Goal: Information Seeking & Learning: Learn about a topic

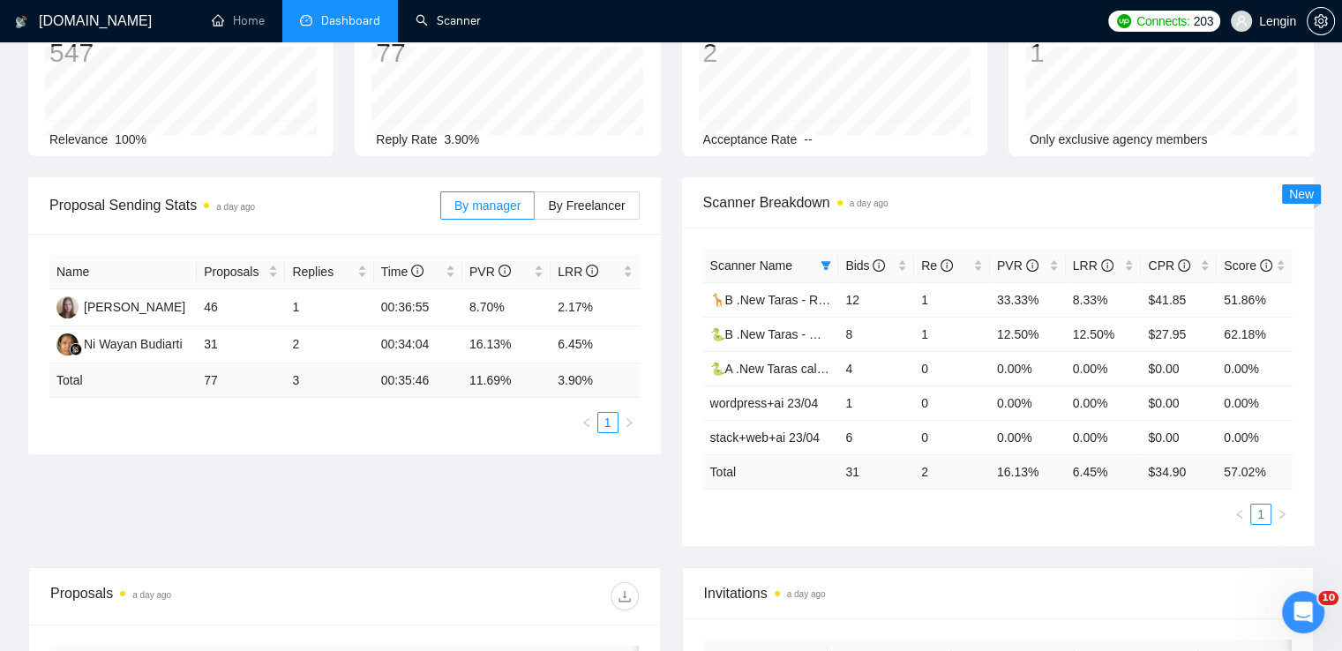
click at [481, 28] on link "Scanner" at bounding box center [448, 20] width 65 height 15
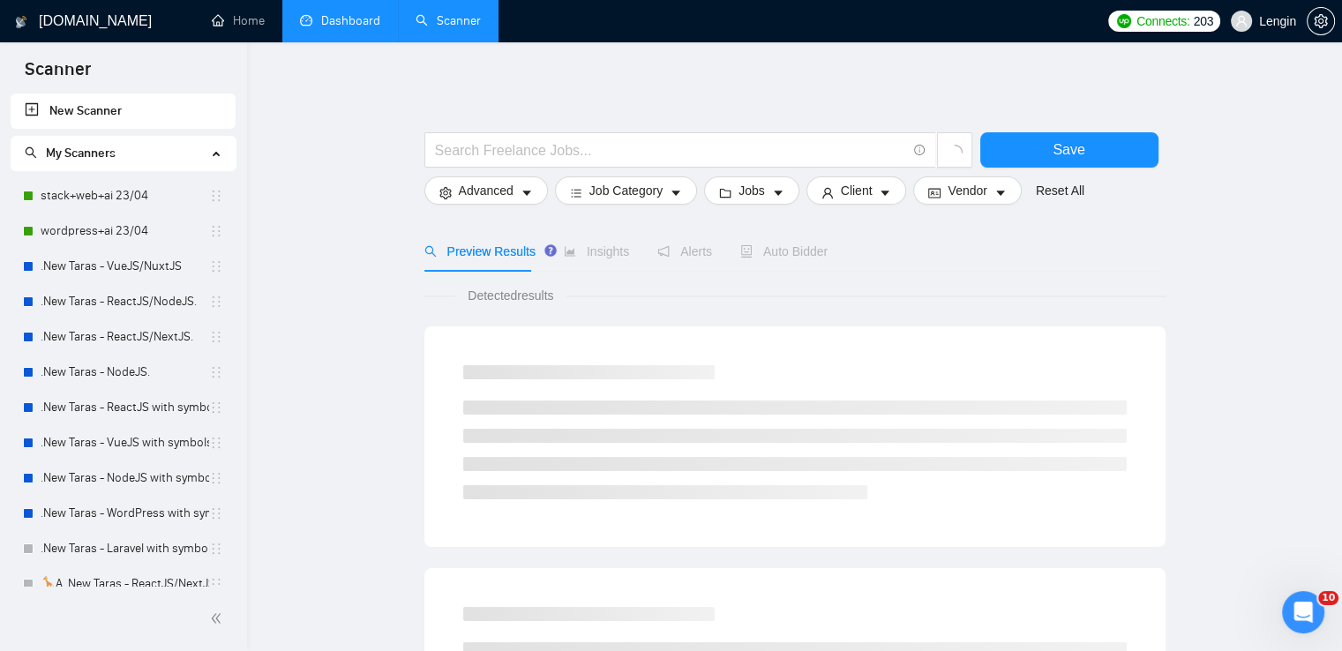
click at [364, 13] on link "Dashboard" at bounding box center [340, 20] width 80 height 15
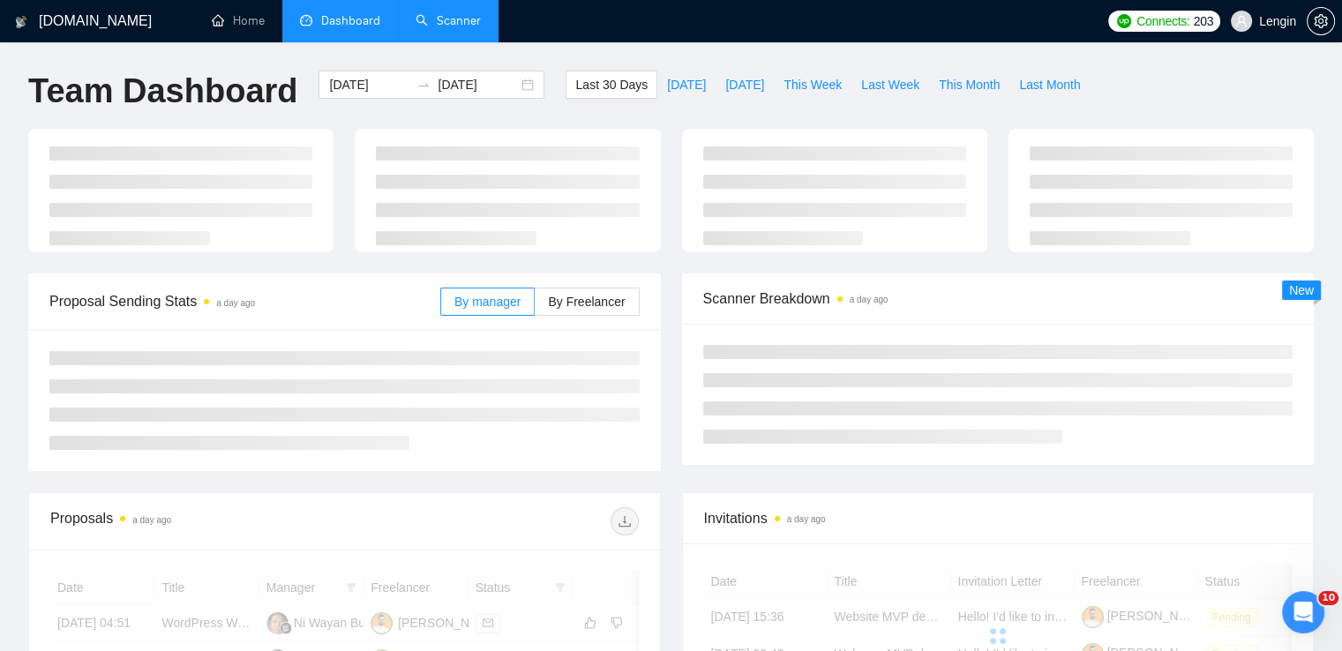
click at [481, 28] on link "Scanner" at bounding box center [448, 20] width 65 height 15
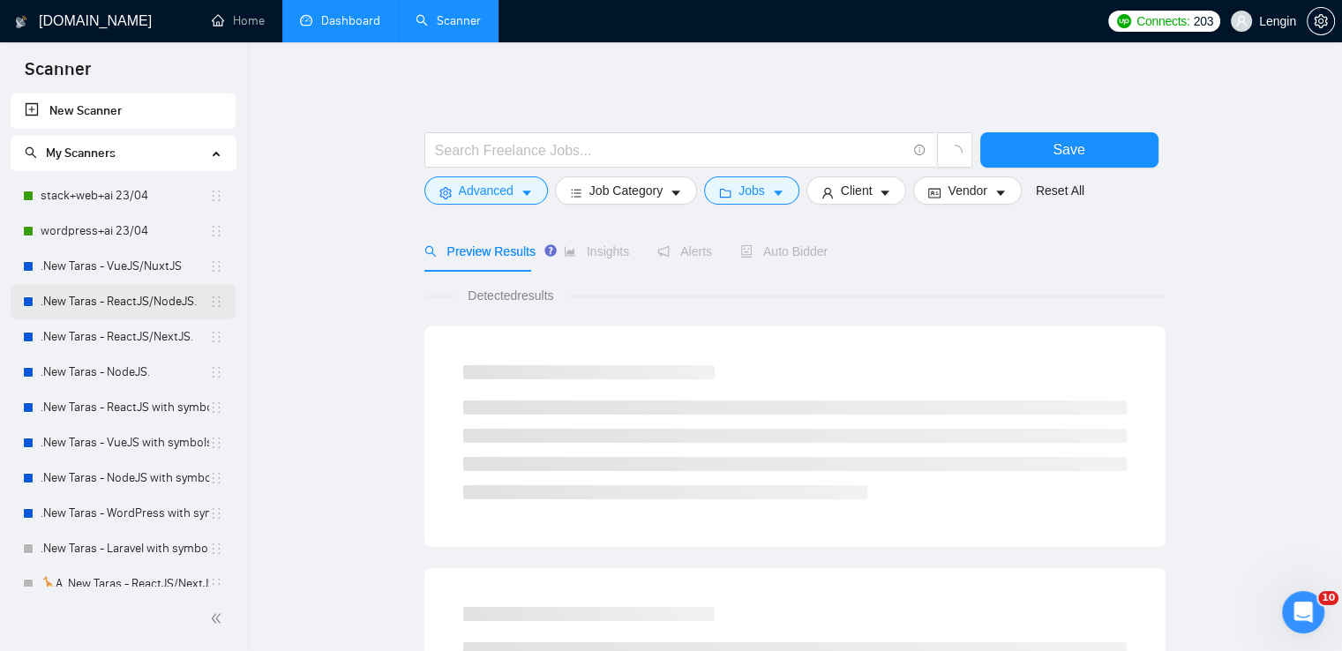
click at [121, 304] on link ".New Taras - ReactJS/NodeJS." at bounding box center [125, 301] width 169 height 35
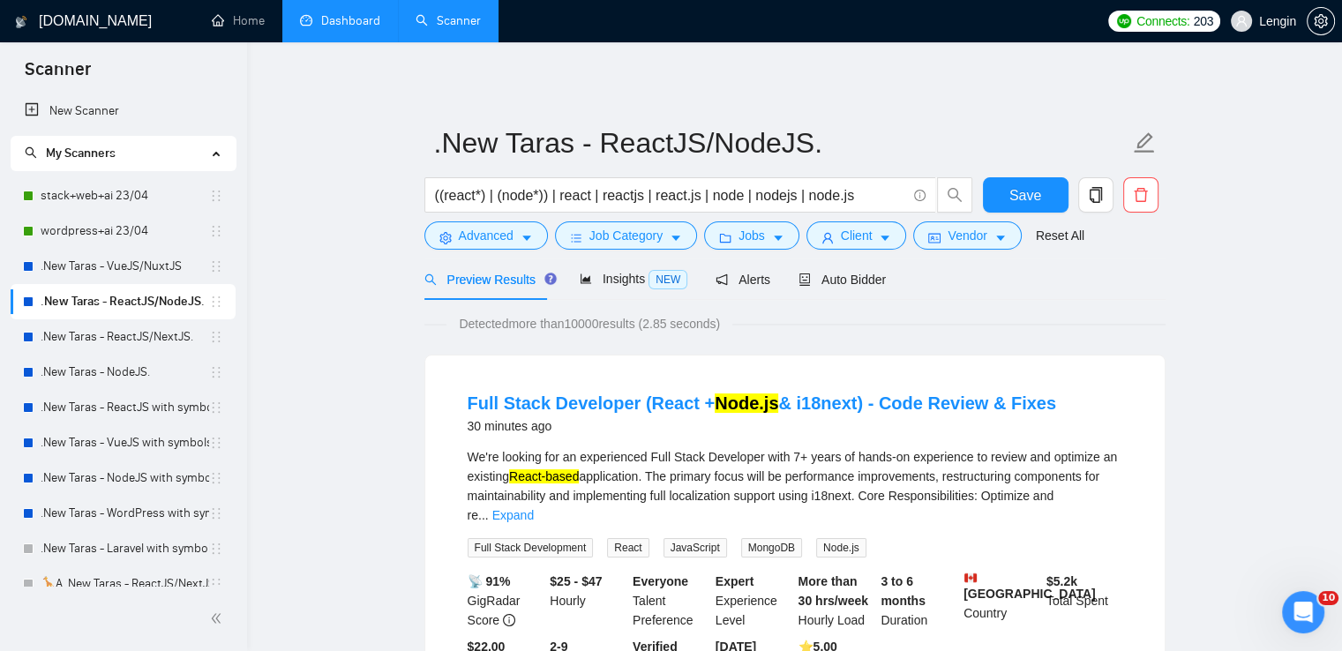
click at [359, 21] on link "Dashboard" at bounding box center [340, 20] width 80 height 15
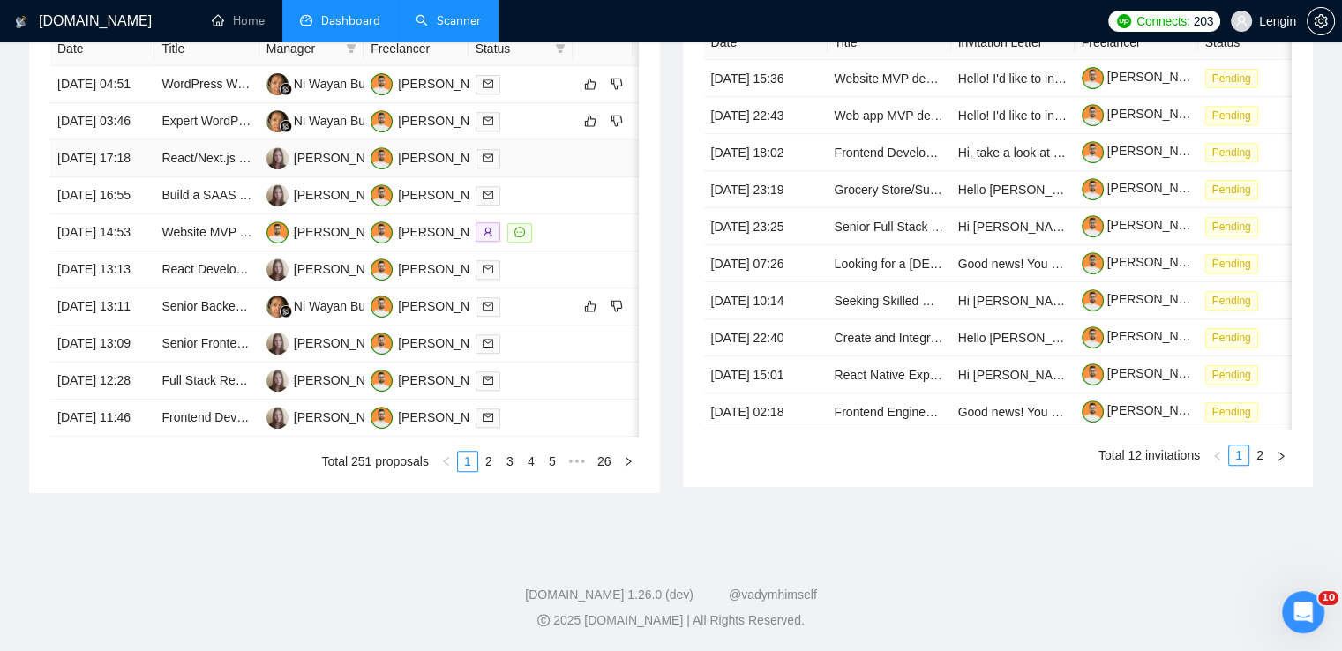
scroll to position [759, 0]
click at [488, 471] on link "2" at bounding box center [488, 461] width 19 height 19
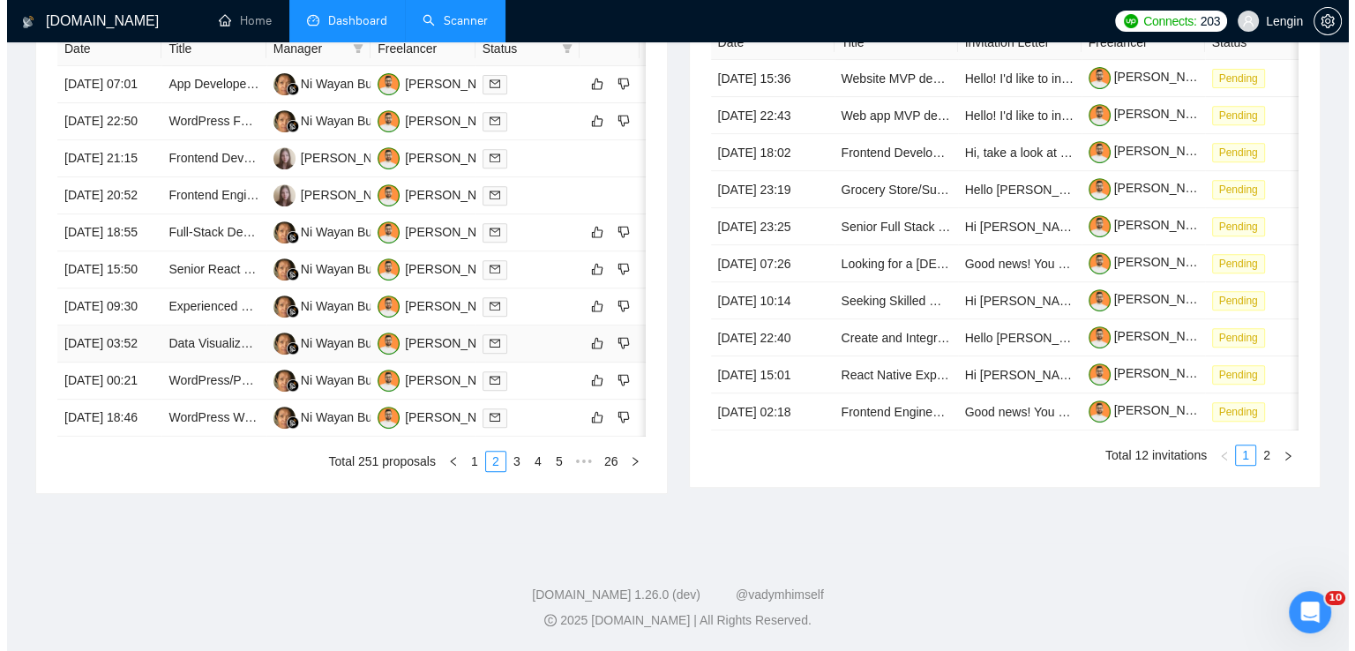
scroll to position [822, 0]
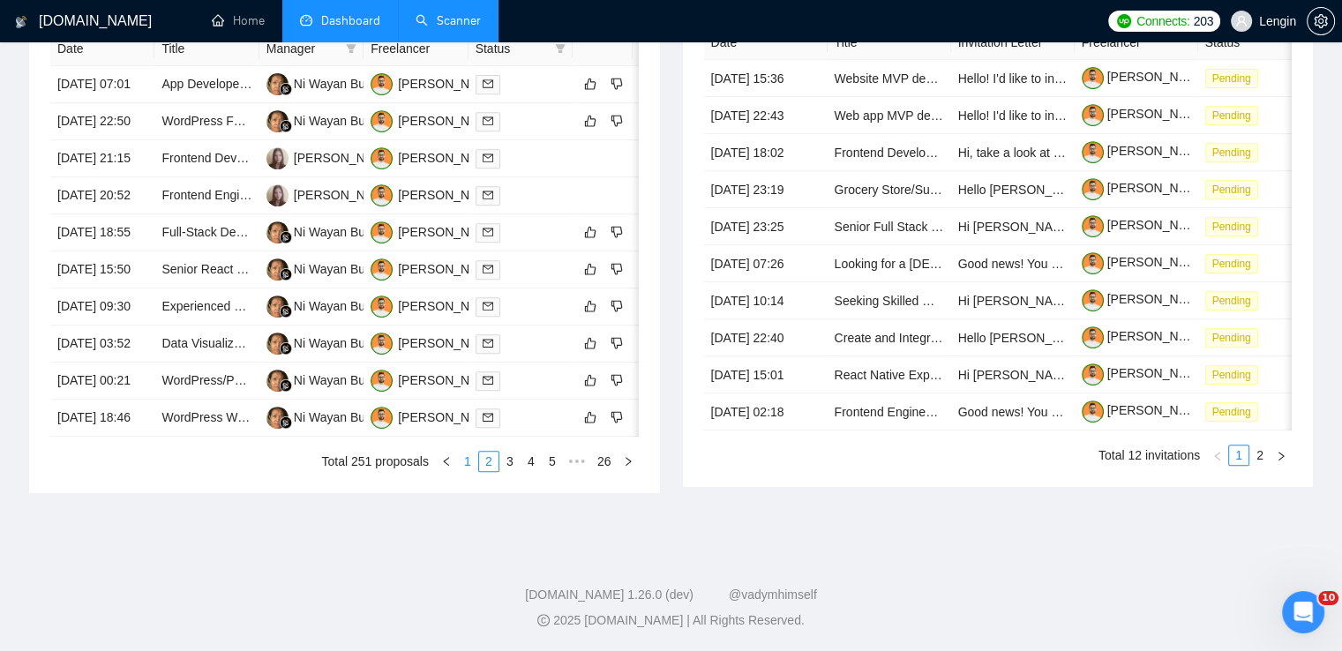
click at [468, 471] on link "1" at bounding box center [467, 461] width 19 height 19
click at [236, 437] on td "Frontend Developer Needed for Static HTML/CSS Website" at bounding box center [206, 418] width 104 height 37
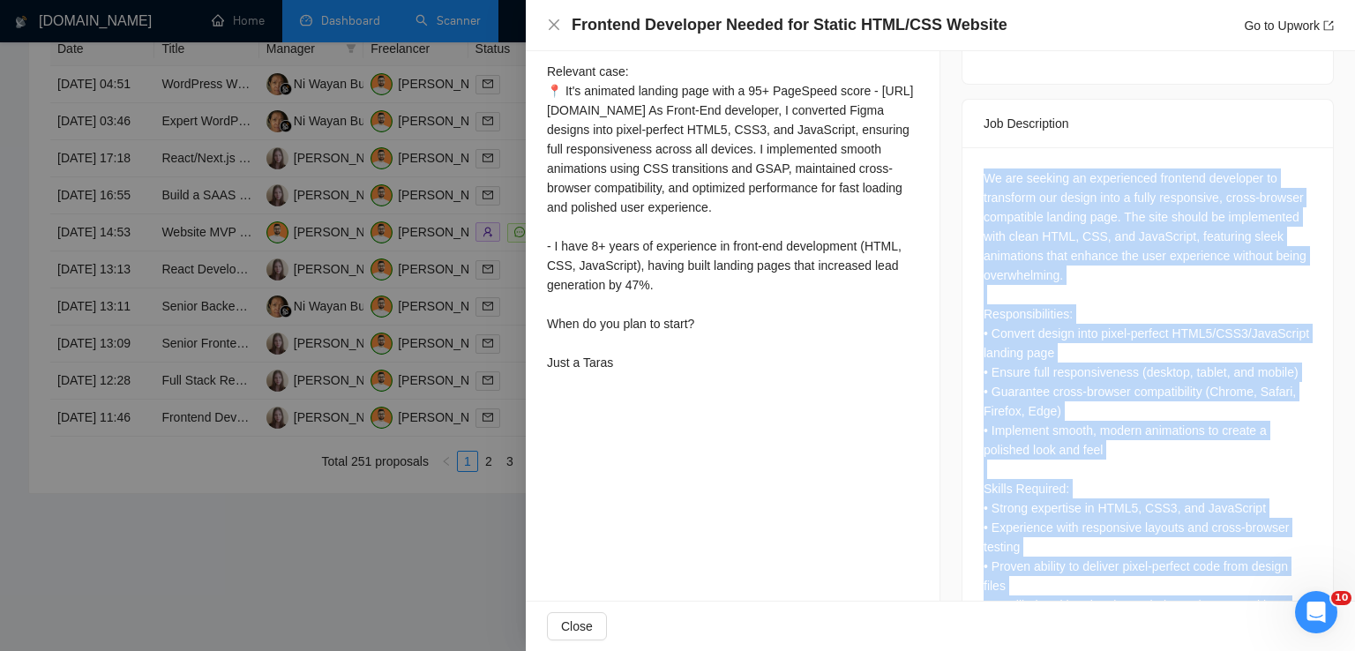
scroll to position [837, 0]
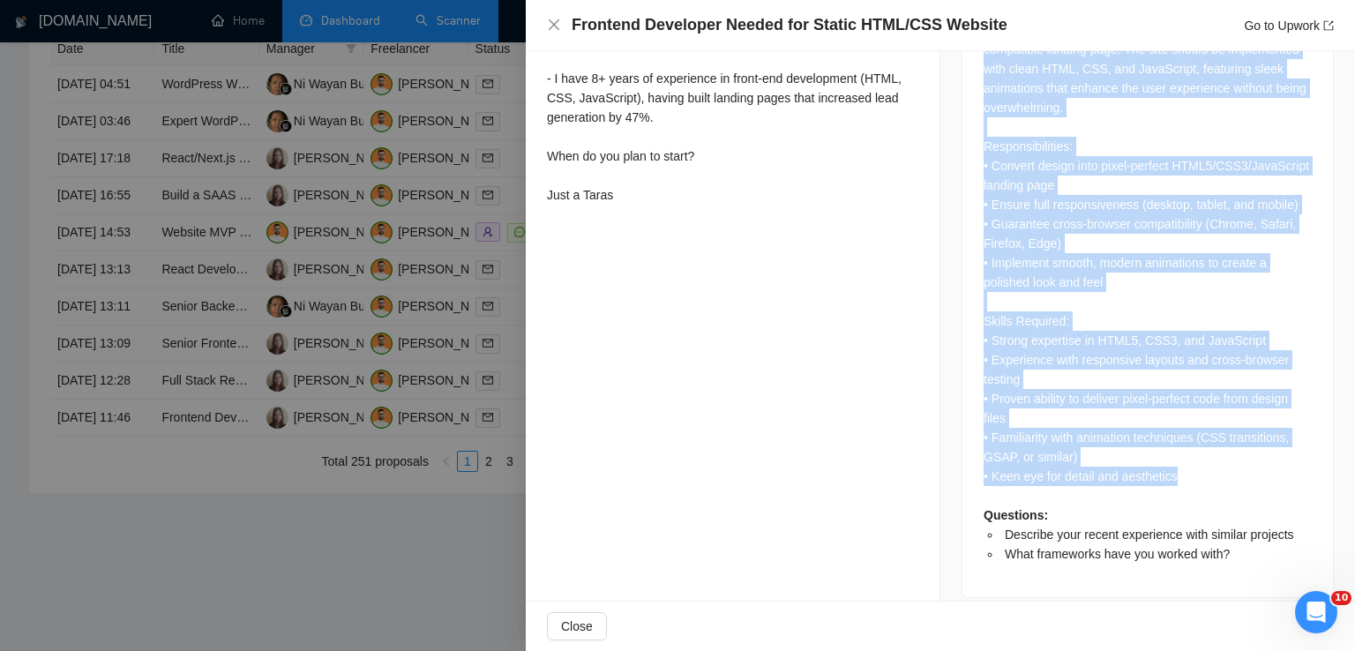
drag, startPoint x: 979, startPoint y: 157, endPoint x: 1176, endPoint y: 451, distance: 354.1
click at [1176, 451] on div "We are seeking an experienced frontend developer to transform our design into a…" at bounding box center [1148, 282] width 328 height 563
copy div "We are seeking an experienced frontend developer to transform our design into a…"
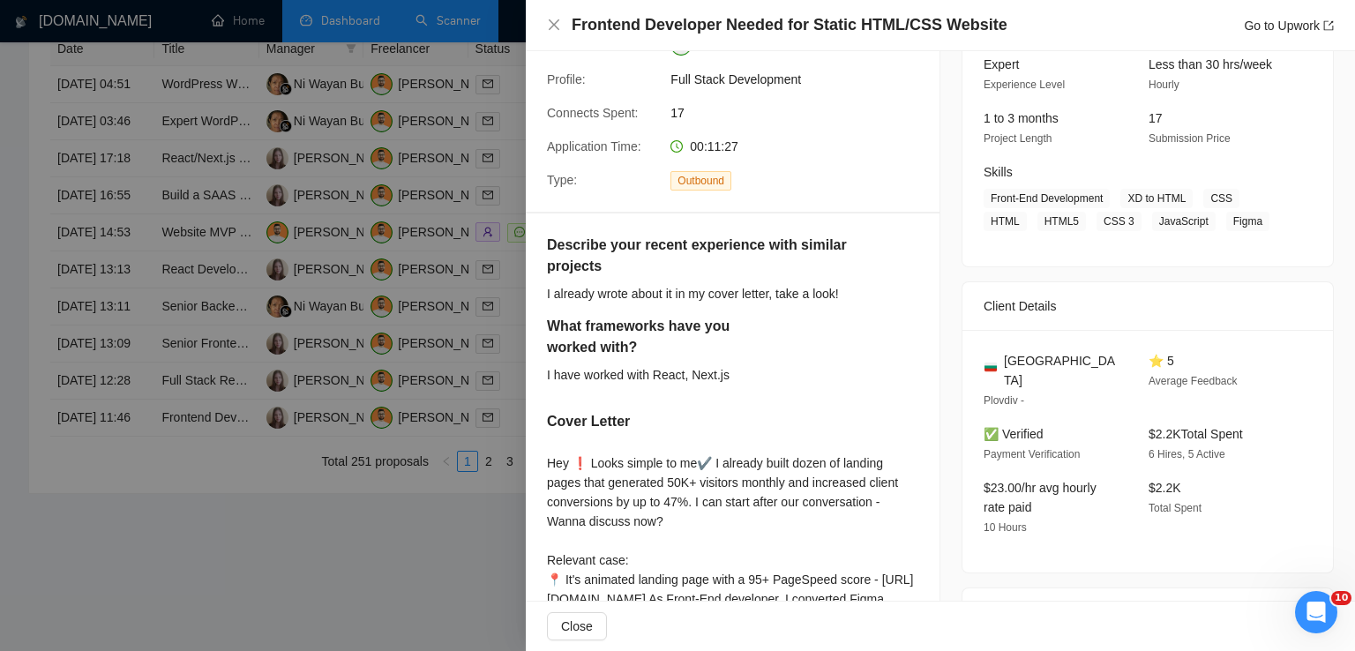
scroll to position [176, 0]
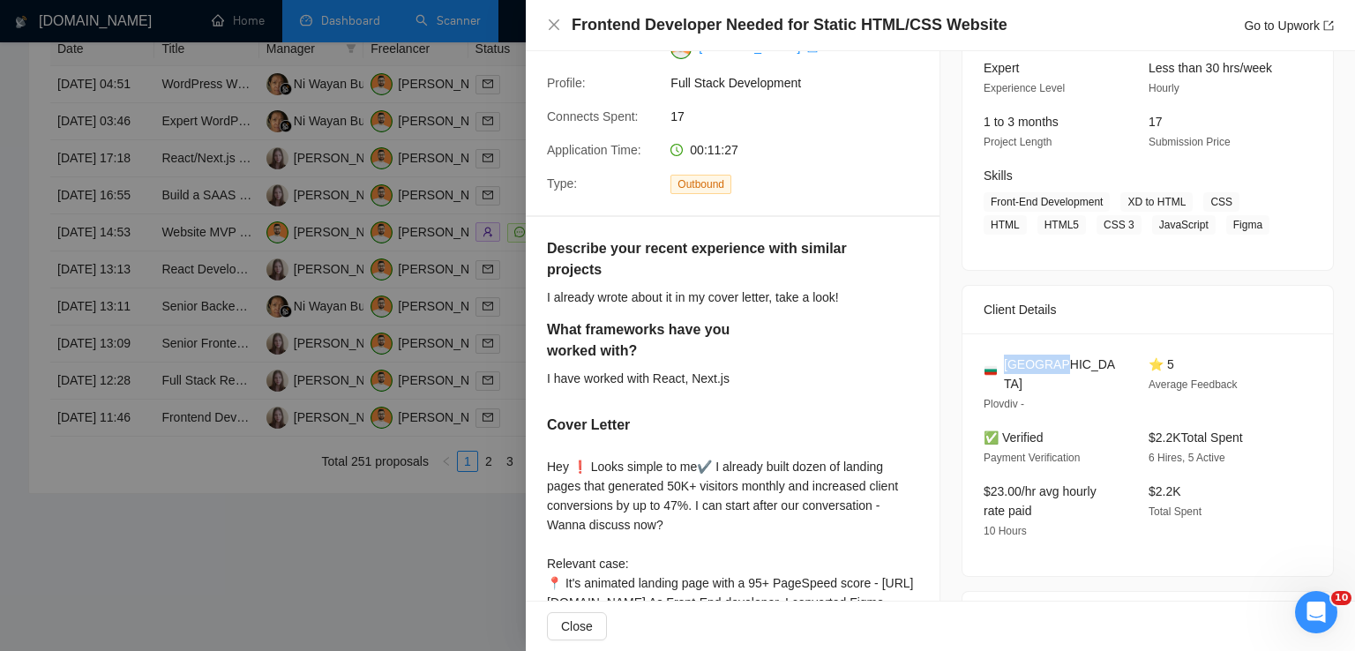
drag, startPoint x: 1048, startPoint y: 370, endPoint x: 997, endPoint y: 369, distance: 51.2
click at [997, 369] on div "[GEOGRAPHIC_DATA]" at bounding box center [1052, 374] width 137 height 39
copy span "[GEOGRAPHIC_DATA]"
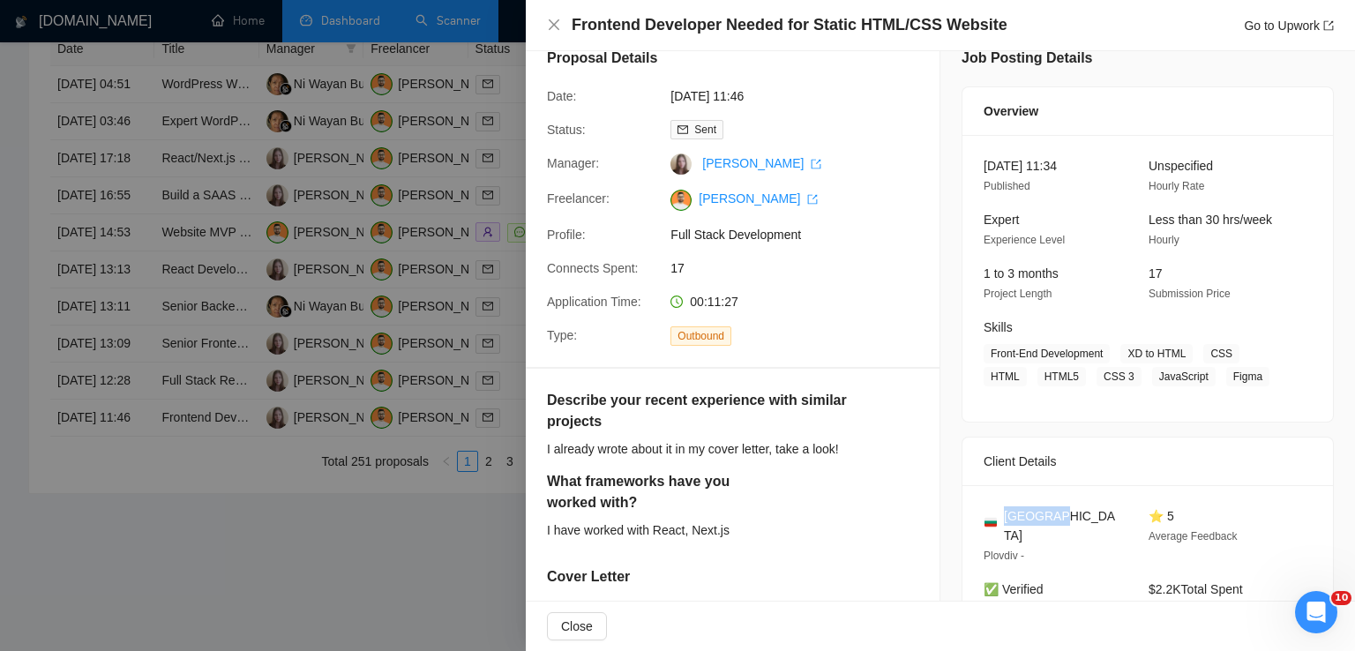
scroll to position [25, 0]
drag, startPoint x: 1247, startPoint y: 375, endPoint x: 1116, endPoint y: 353, distance: 132.4
click at [1116, 353] on span "Front-End Development XD to HTML CSS HTML HTML5 CSS 3 JavaScript Figma" at bounding box center [1135, 365] width 302 height 42
copy span "XD to HTML CSS HTML HTML5 CSS 3 JavaScript Figma"
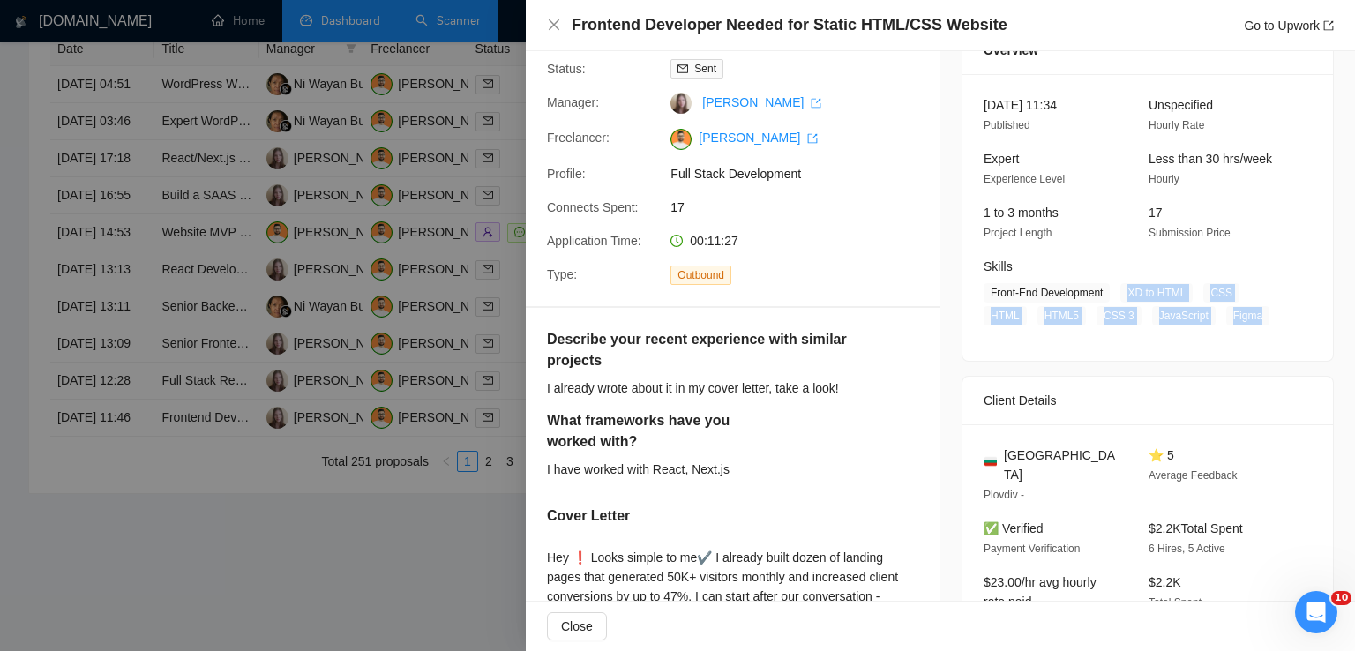
scroll to position [85, 0]
click at [550, 26] on icon "close" at bounding box center [554, 25] width 14 height 14
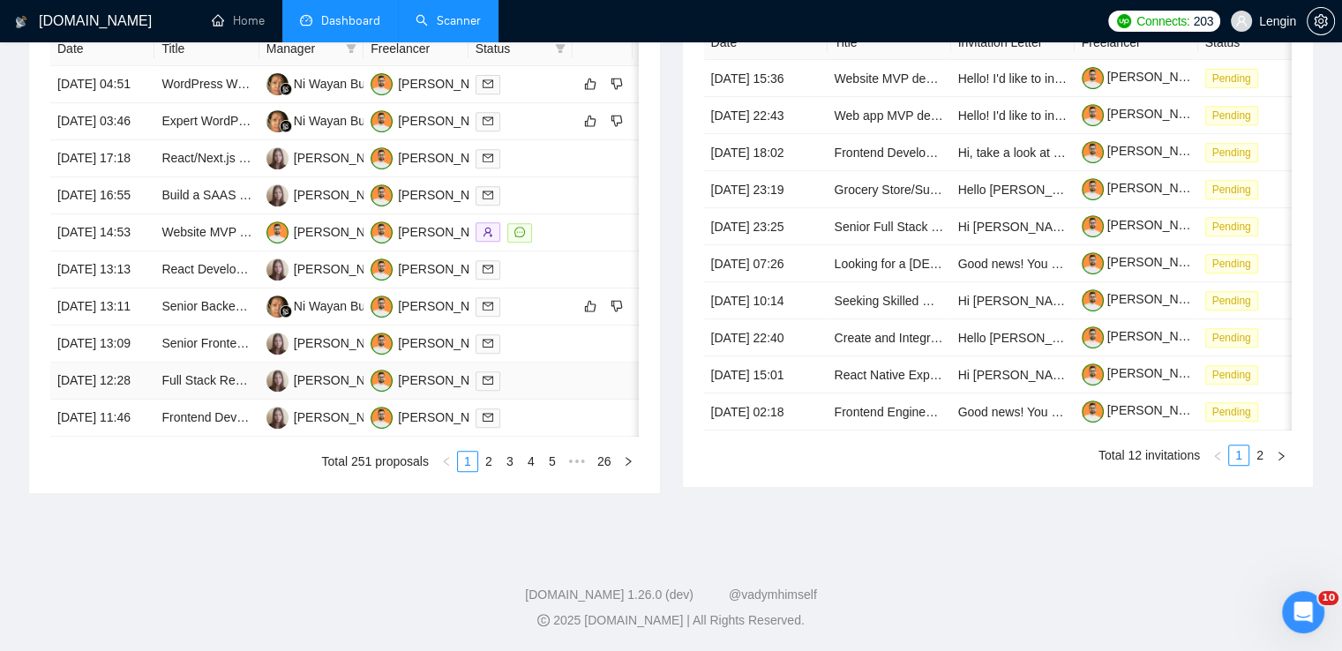
click at [226, 400] on td "Full Stack React Developer Needed for E-Commerce Project" at bounding box center [206, 381] width 104 height 37
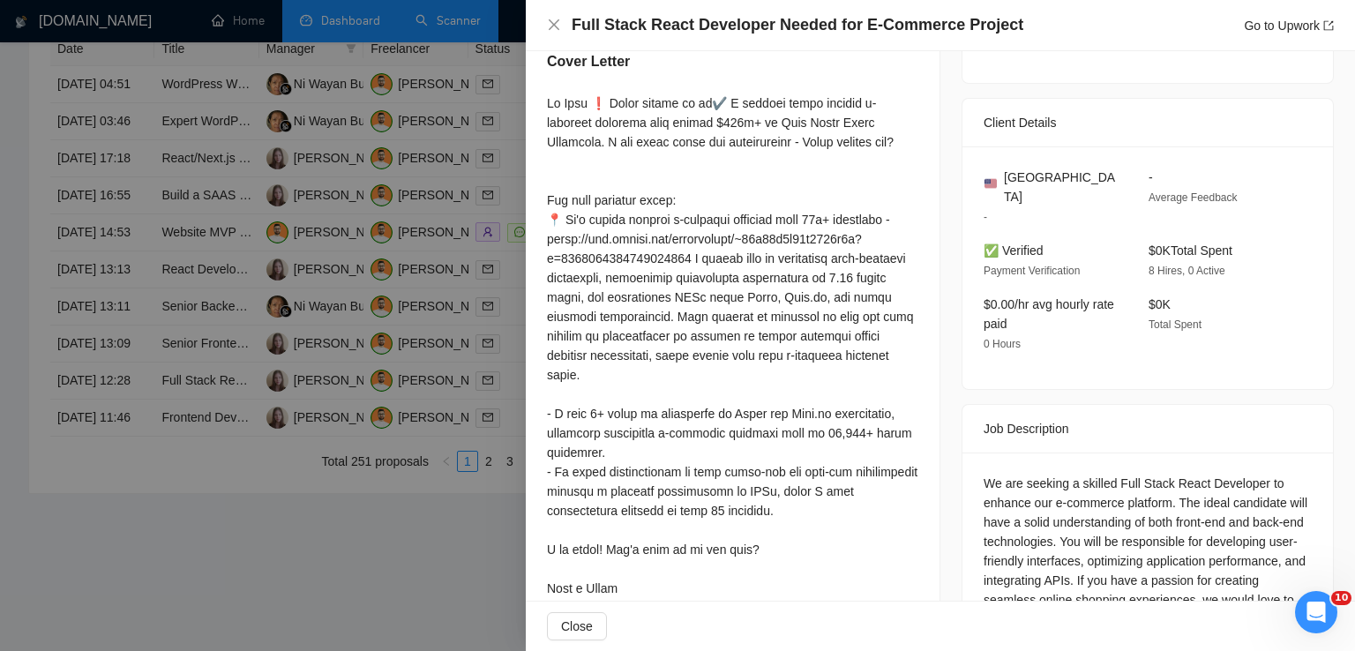
scroll to position [482, 0]
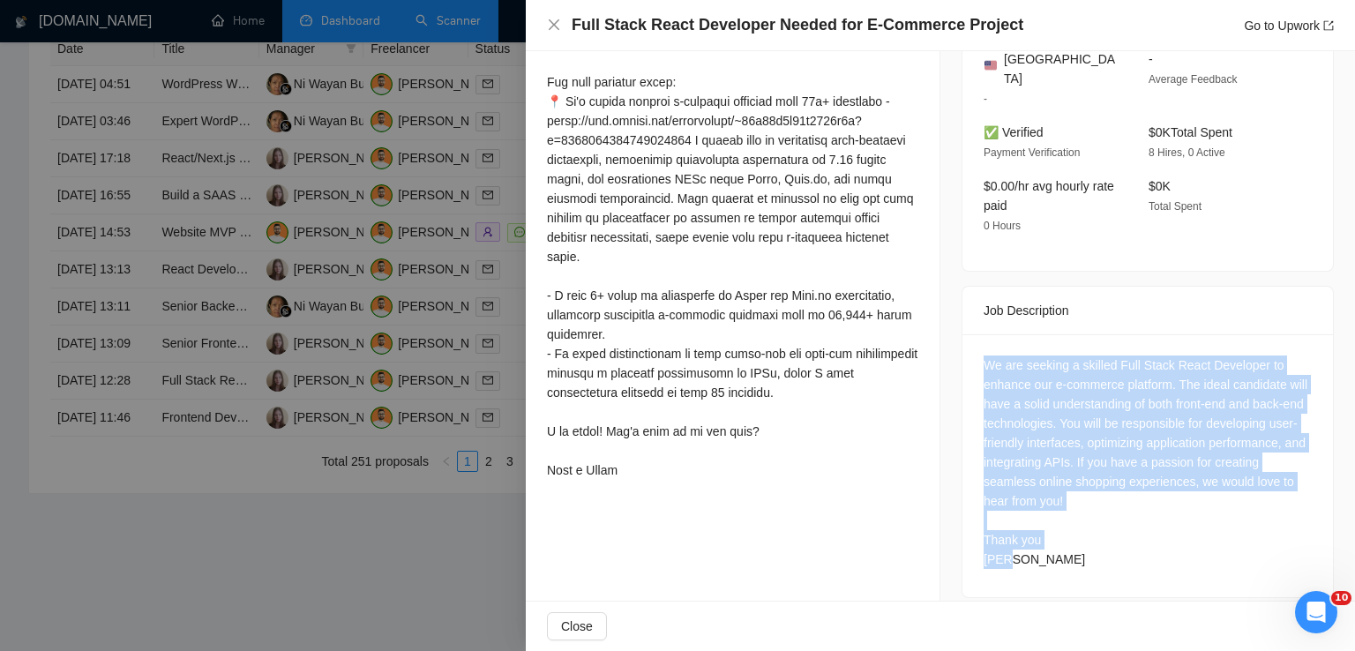
drag, startPoint x: 1027, startPoint y: 541, endPoint x: 976, endPoint y: 341, distance: 206.7
click at [976, 341] on div "We are seeking a skilled Full Stack React Developer to enhance our e-commerce p…" at bounding box center [1148, 465] width 371 height 263
copy div "We are seeking a skilled Full Stack React Developer to enhance our e-commerce p…"
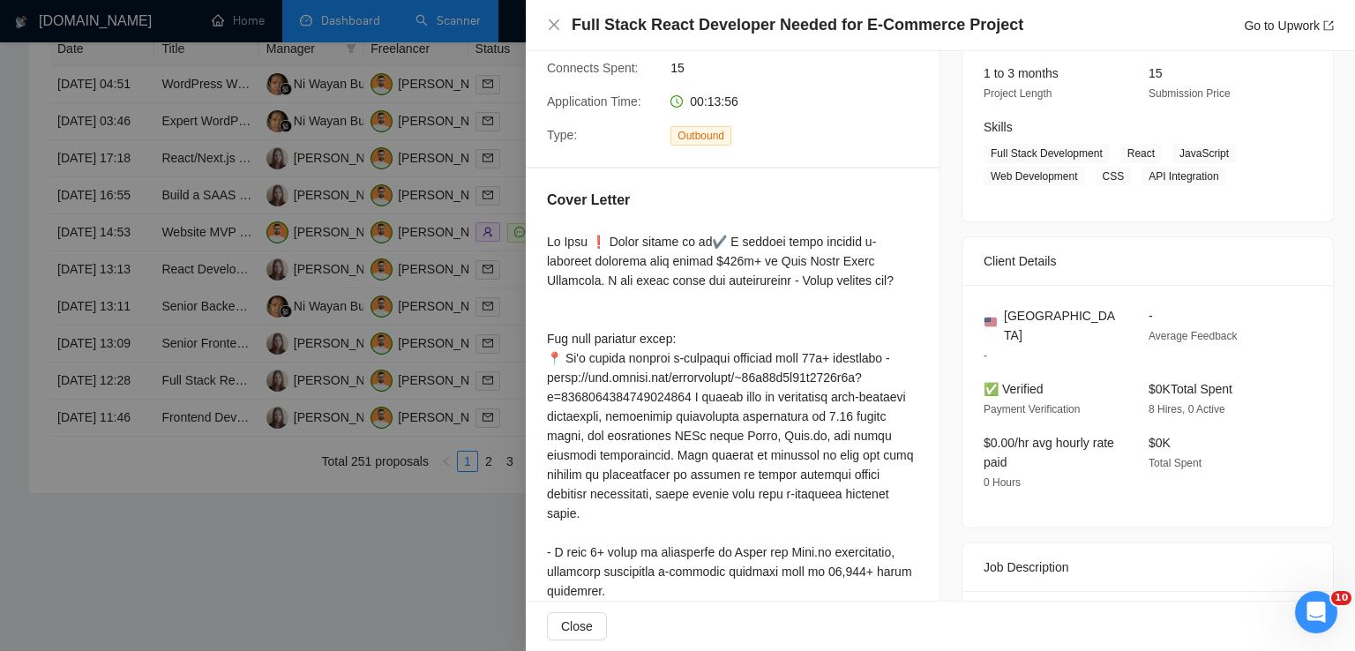
scroll to position [224, 0]
drag, startPoint x: 1087, startPoint y: 316, endPoint x: 999, endPoint y: 317, distance: 88.2
click at [999, 317] on div "[GEOGRAPHIC_DATA]" at bounding box center [1052, 326] width 137 height 39
copy span "[GEOGRAPHIC_DATA]"
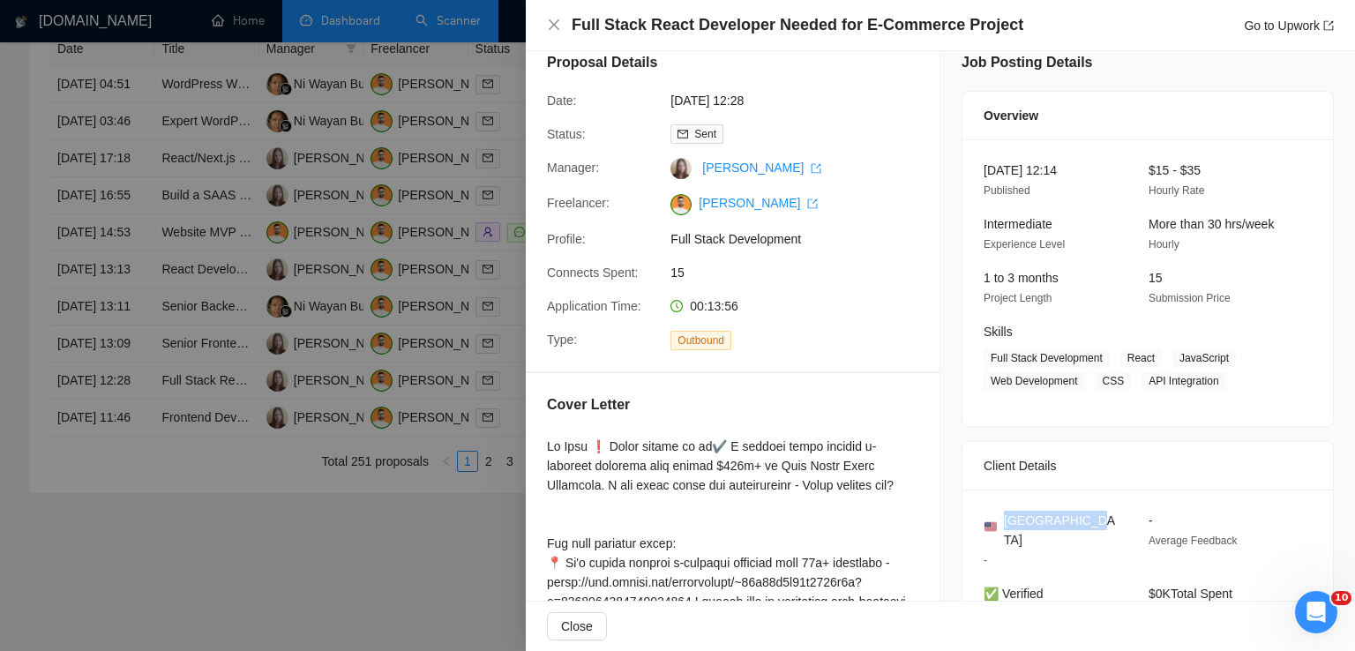
scroll to position [19, 0]
drag, startPoint x: 1214, startPoint y: 379, endPoint x: 1115, endPoint y: 359, distance: 100.9
click at [1115, 359] on span "Full Stack Development React JavaScript Web Development CSS API Integration" at bounding box center [1135, 370] width 302 height 42
copy span "React JavaScript Web Development CSS API Integration"
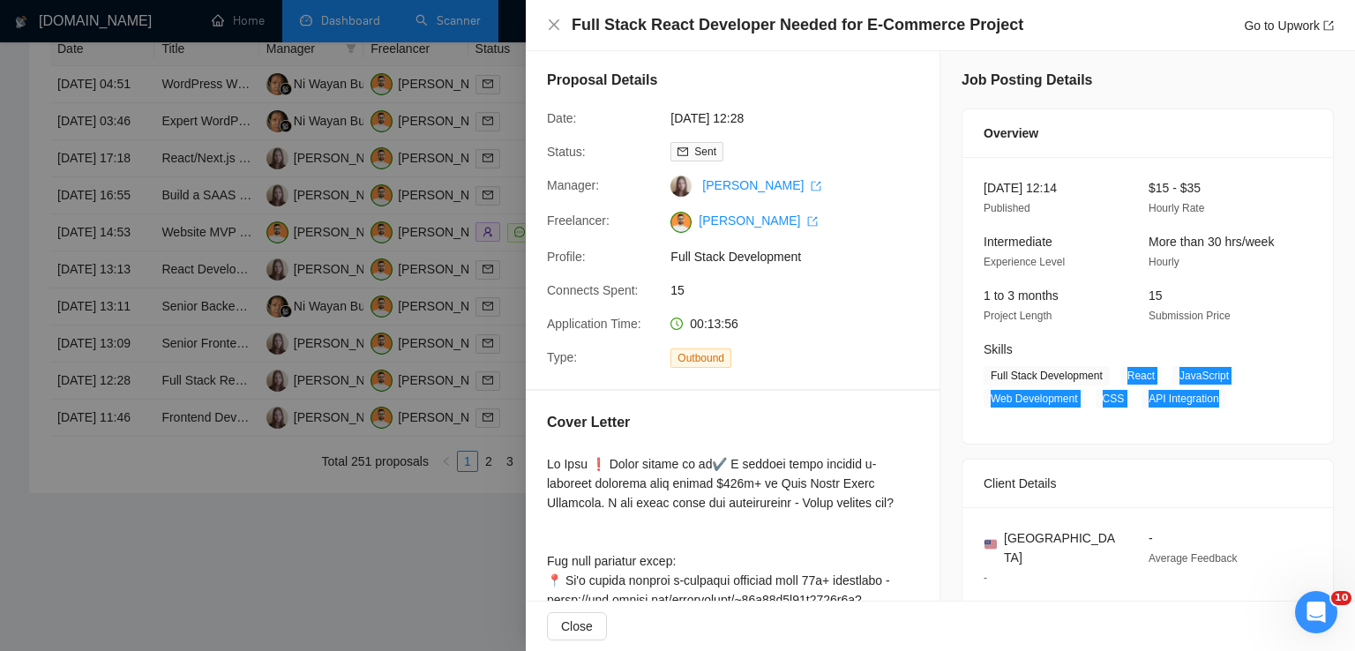
scroll to position [0, 0]
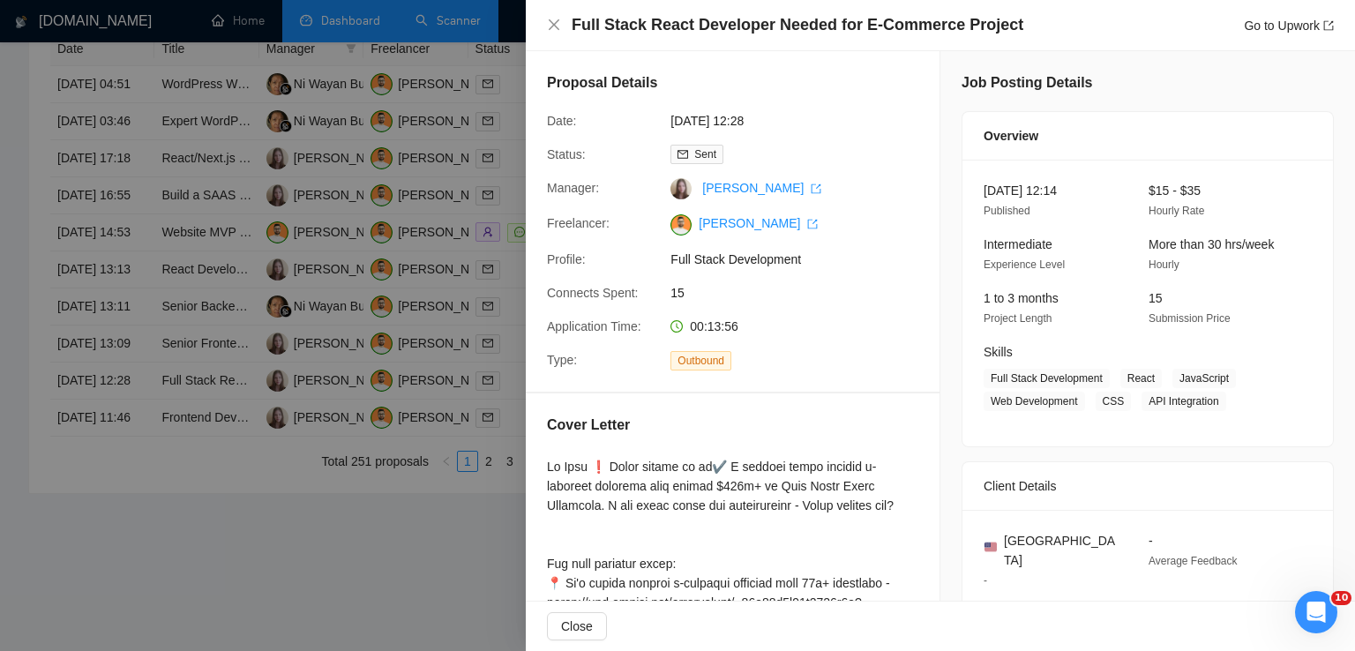
click at [563, 21] on div "Full Stack React Developer Needed for E-Commerce Project Go to Upwork" at bounding box center [940, 25] width 787 height 22
click at [554, 29] on icon "close" at bounding box center [554, 25] width 14 height 14
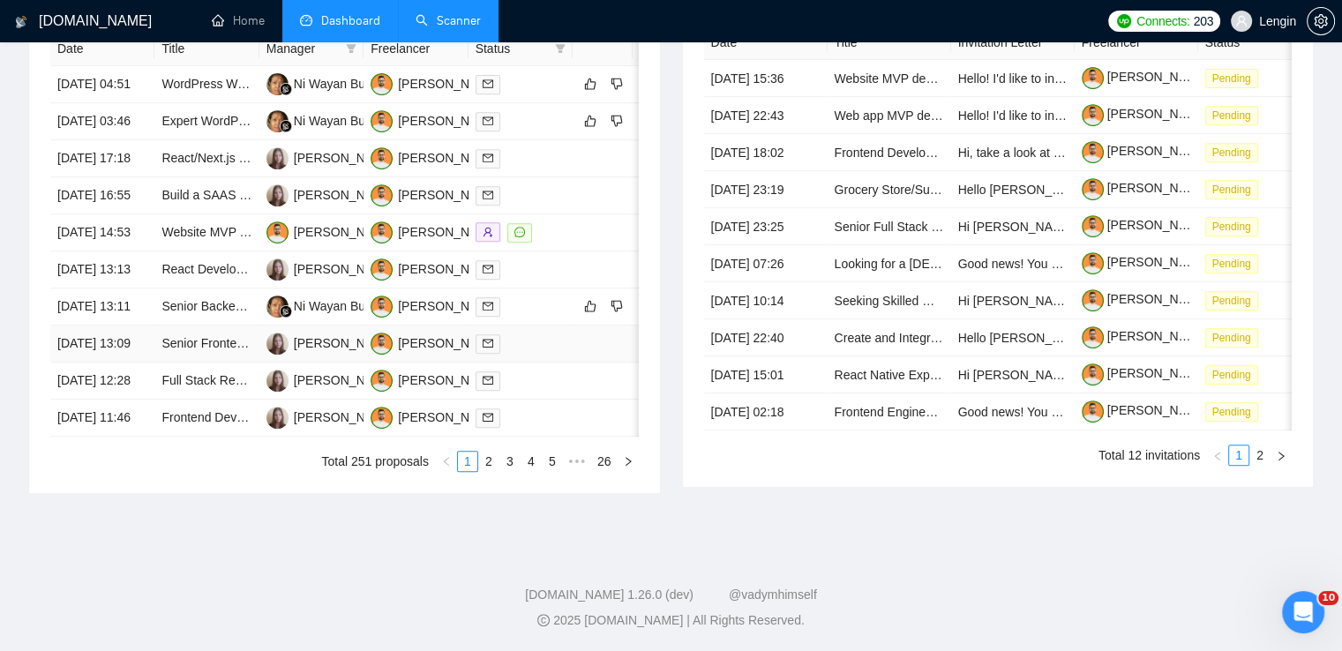
click at [241, 363] on td "Senior Frontend Developer (React/TypeScript) Needed" at bounding box center [206, 344] width 104 height 37
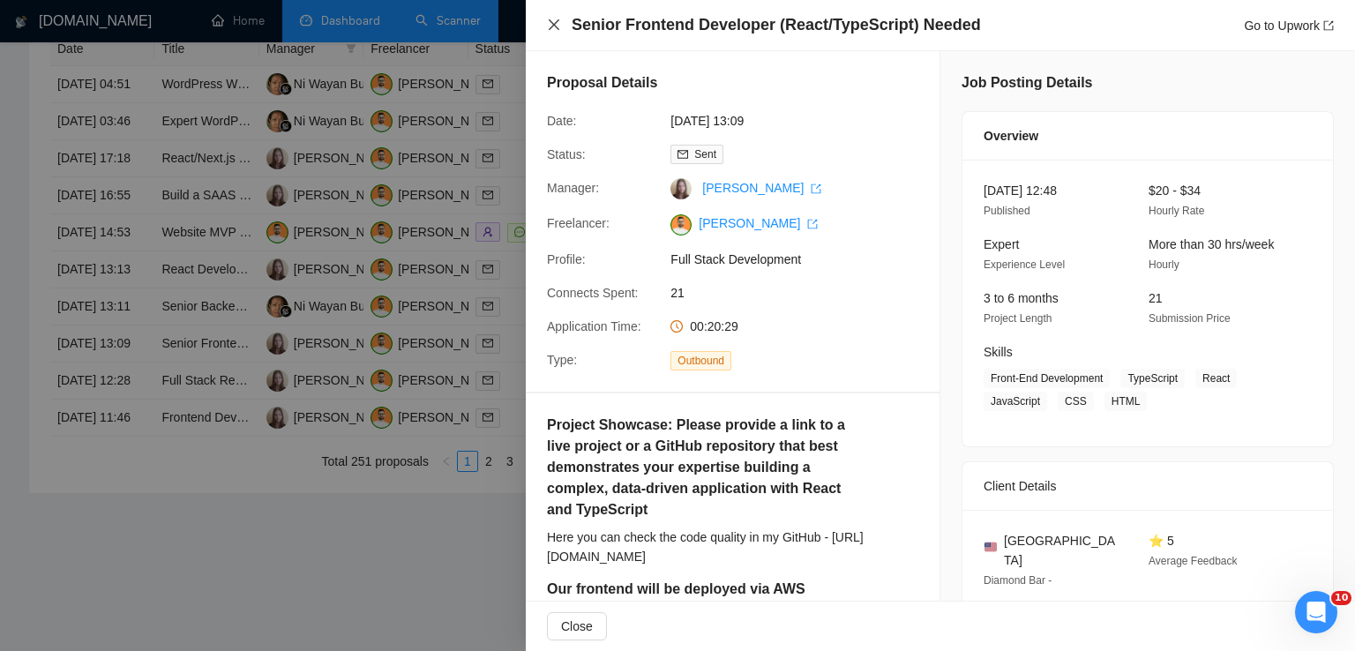
click at [552, 22] on icon "close" at bounding box center [554, 25] width 14 height 14
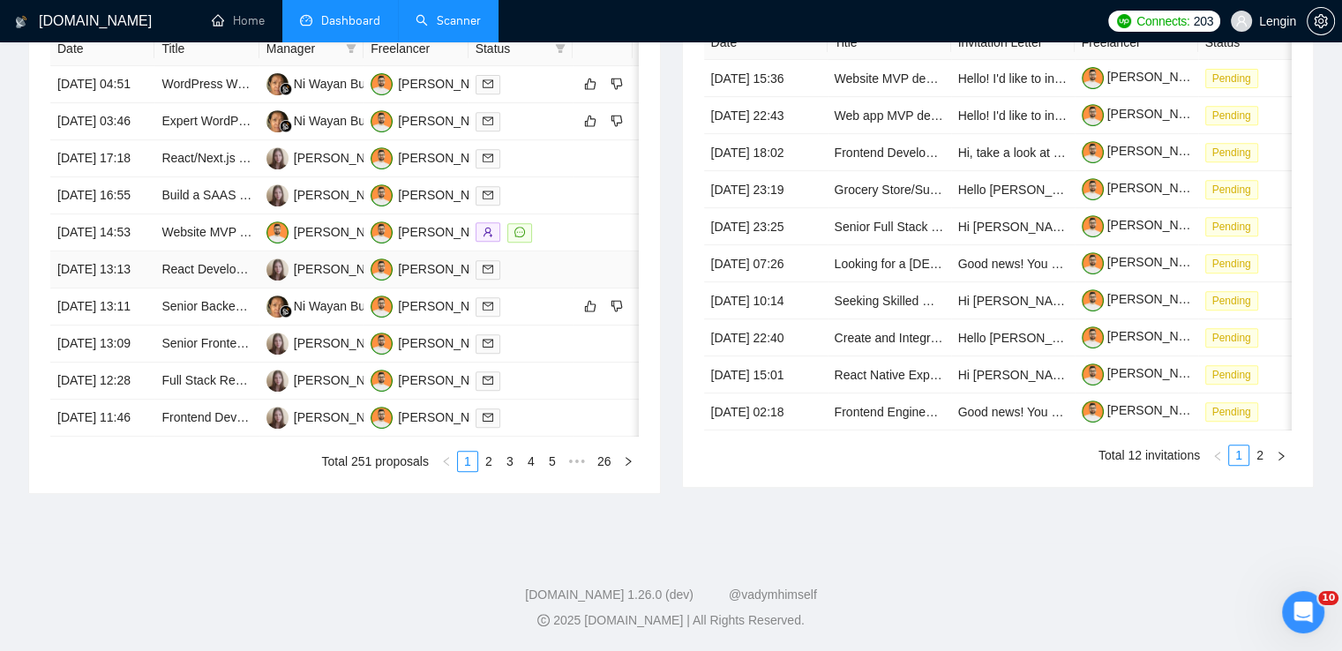
click at [211, 289] on td "React Developer for Instagram-Style Travel Booking Platform" at bounding box center [206, 269] width 104 height 37
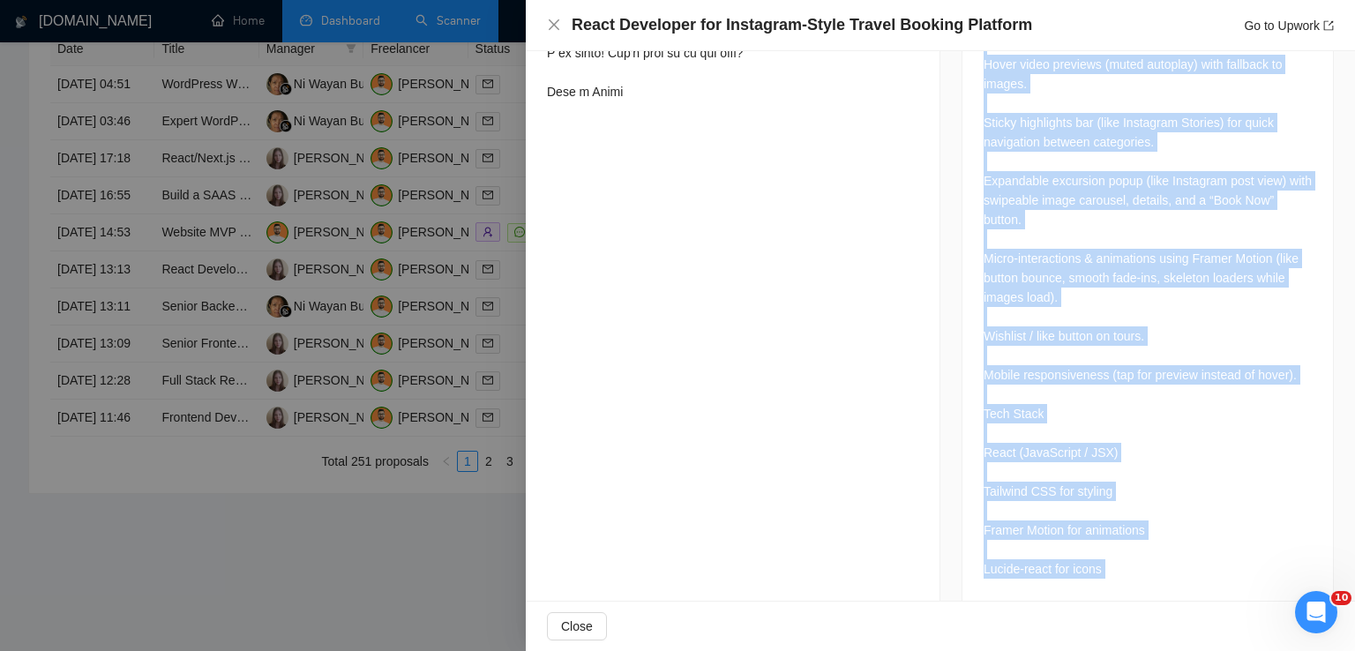
scroll to position [948, 0]
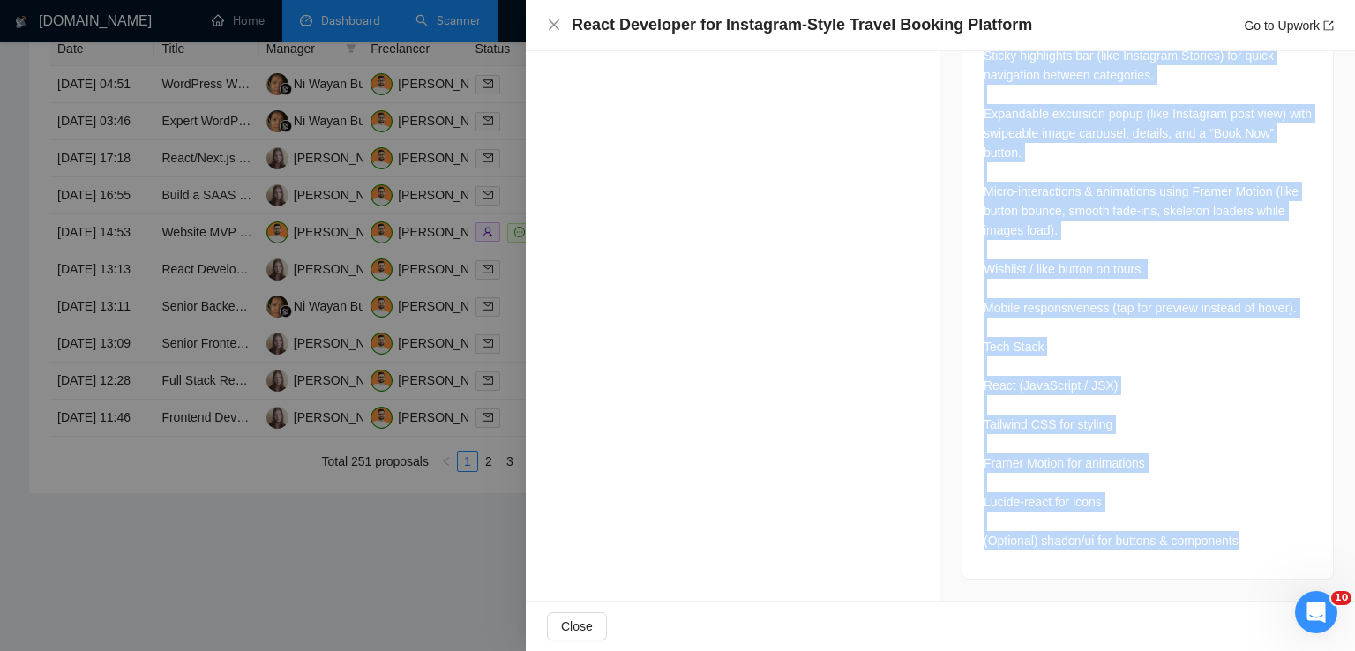
drag, startPoint x: 976, startPoint y: 103, endPoint x: 1257, endPoint y: 558, distance: 534.6
click at [1257, 558] on div "Key Features to Implement Feed of excursions displayed as image/video cards in …" at bounding box center [1148, 214] width 371 height 729
copy div "Key Features to Implement Feed of excursions displayed as image/video cards in …"
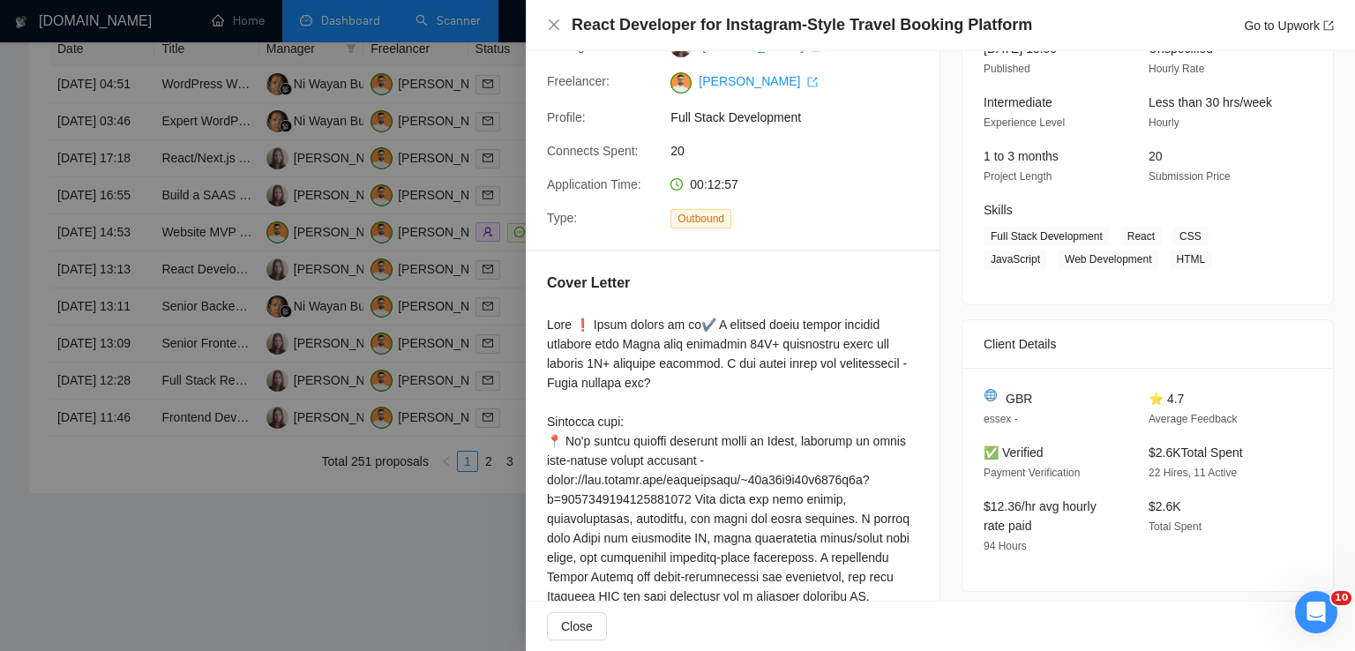
scroll to position [141, 0]
drag, startPoint x: 1028, startPoint y: 394, endPoint x: 998, endPoint y: 397, distance: 30.2
click at [998, 397] on div "GBR" at bounding box center [1052, 399] width 137 height 19
copy span "GBR"
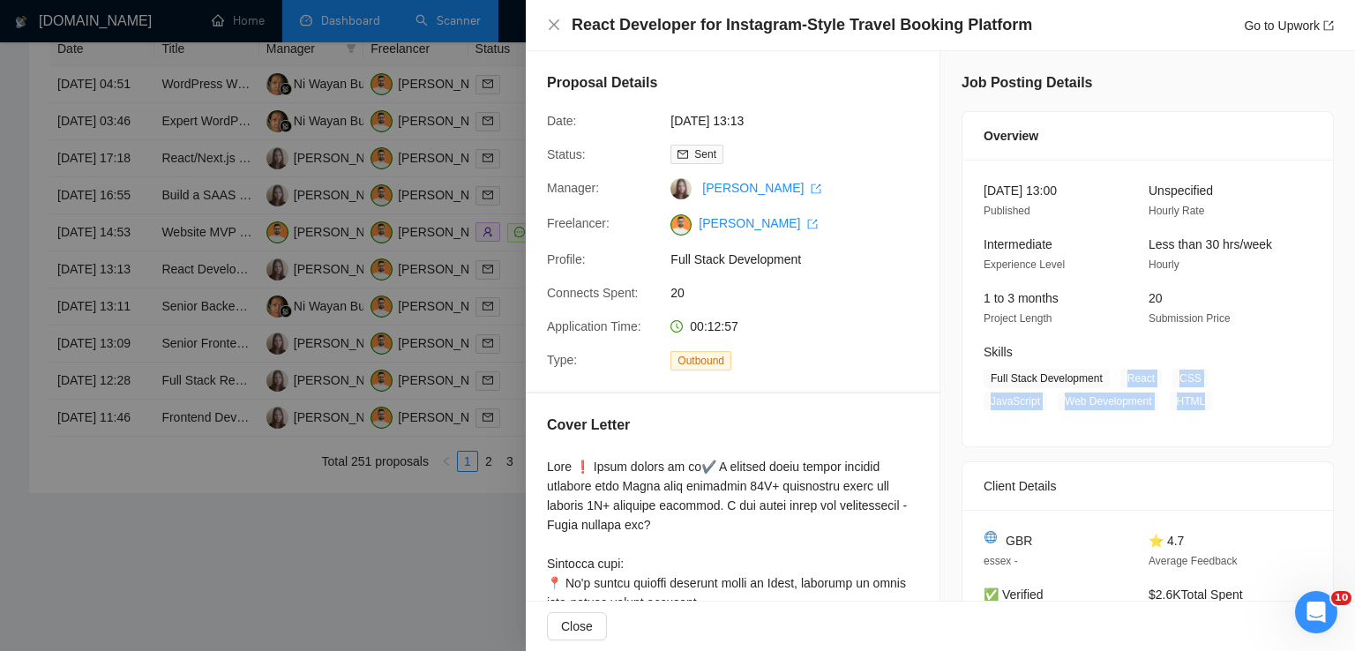
drag, startPoint x: 1118, startPoint y: 381, endPoint x: 1126, endPoint y: 402, distance: 21.8
click at [1126, 402] on span "Full Stack Development React CSS JavaScript Web Development HTML" at bounding box center [1135, 390] width 302 height 42
copy span "React CSS JavaScript Web Development HTML"
click at [559, 19] on icon "close" at bounding box center [554, 25] width 14 height 14
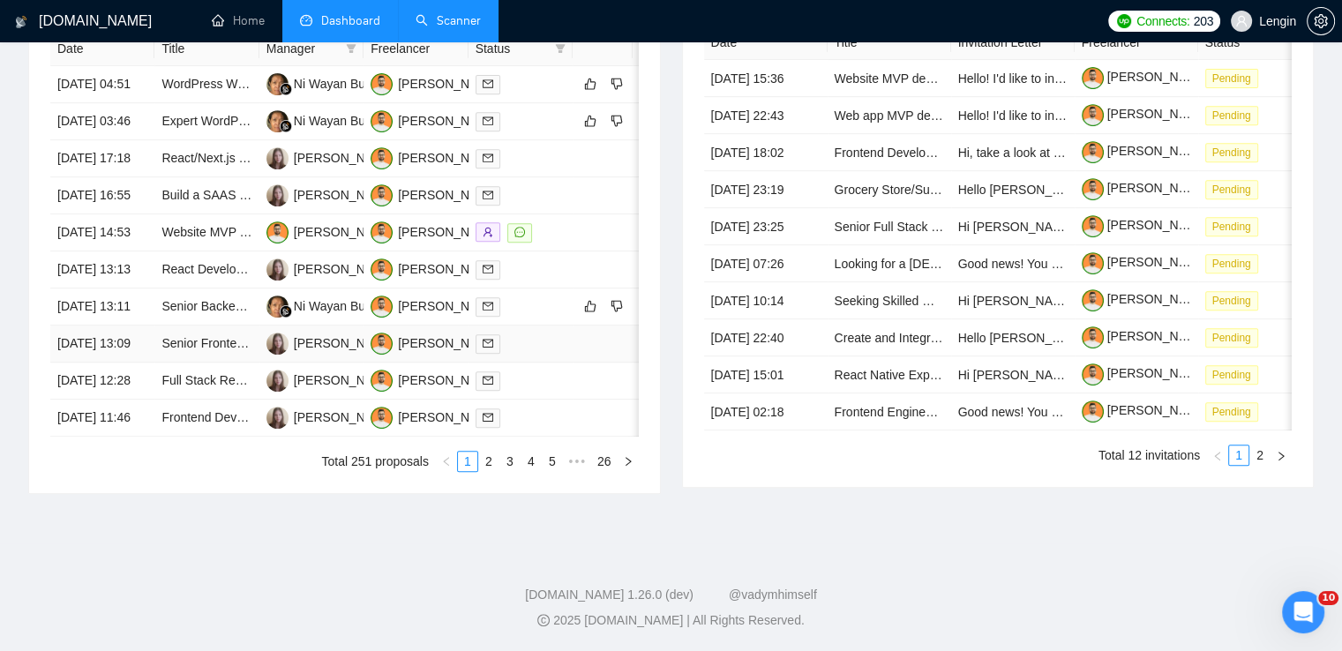
click at [219, 363] on td "Senior Frontend Developer (React/TypeScript) Needed" at bounding box center [206, 344] width 104 height 37
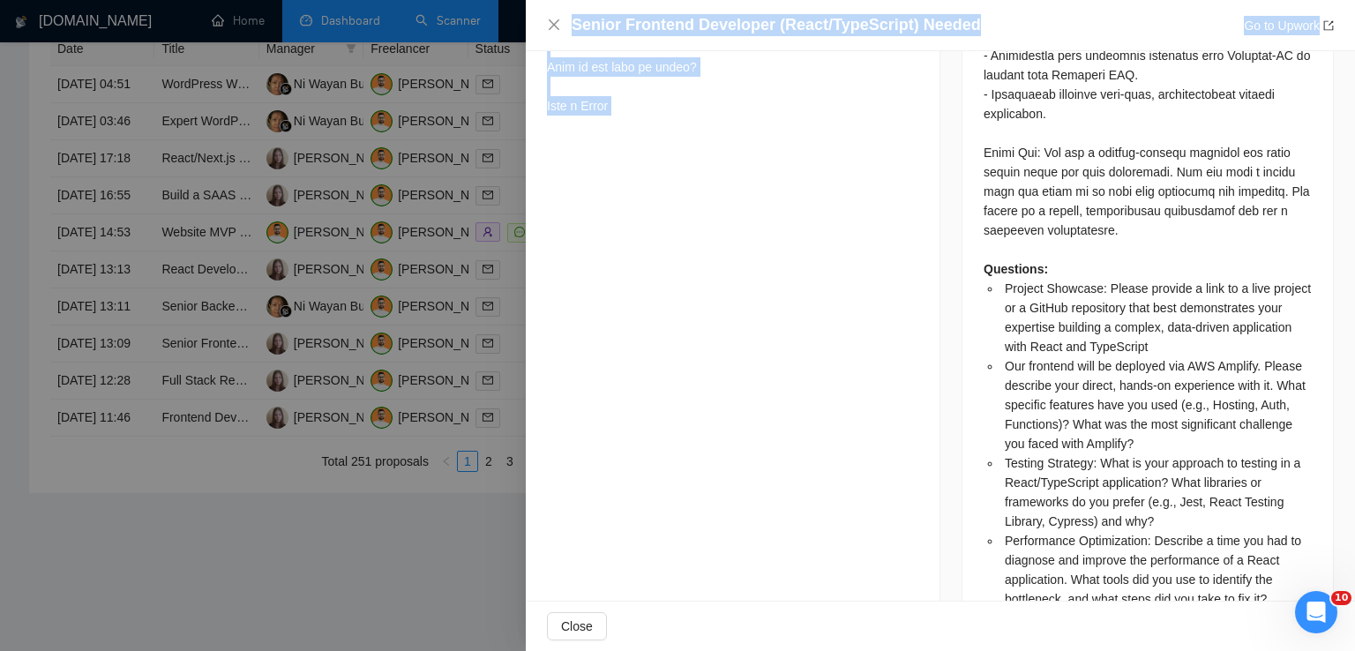
scroll to position [2050, 0]
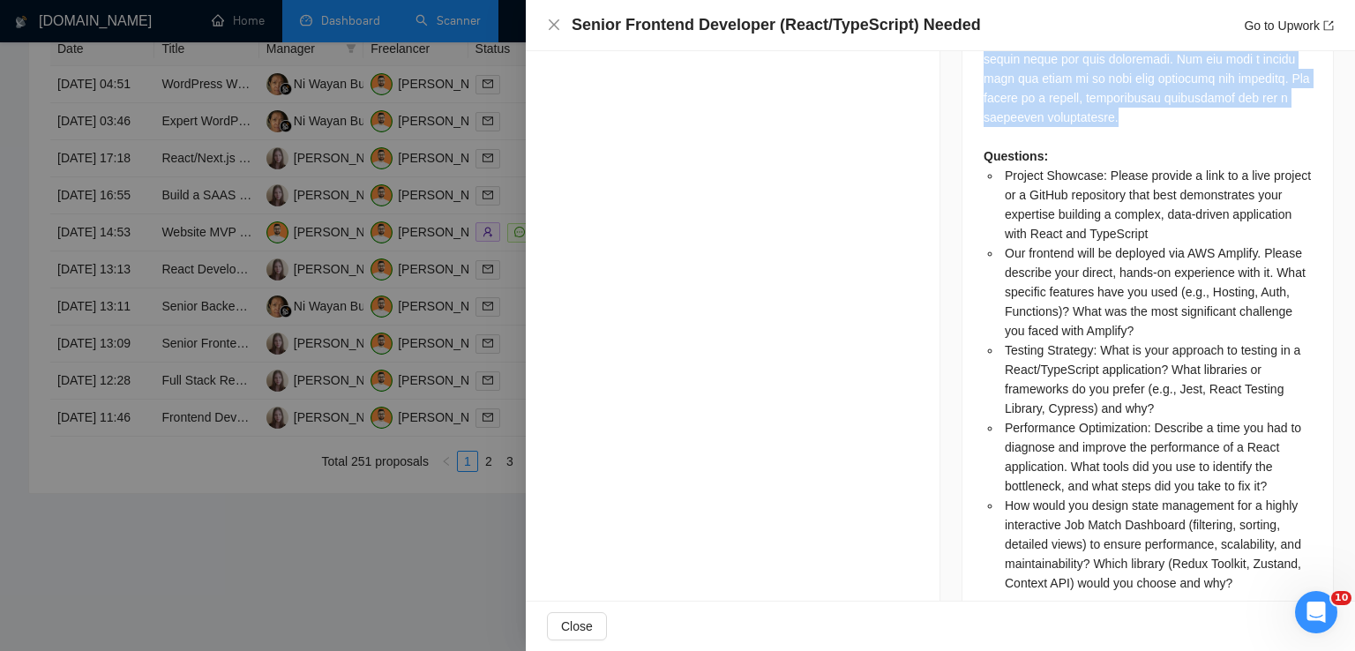
drag, startPoint x: 978, startPoint y: 146, endPoint x: 1144, endPoint y: 96, distance: 173.1
copy div "Role Overview: As the founding Senior Frontend Developer for [URL], you will be…"
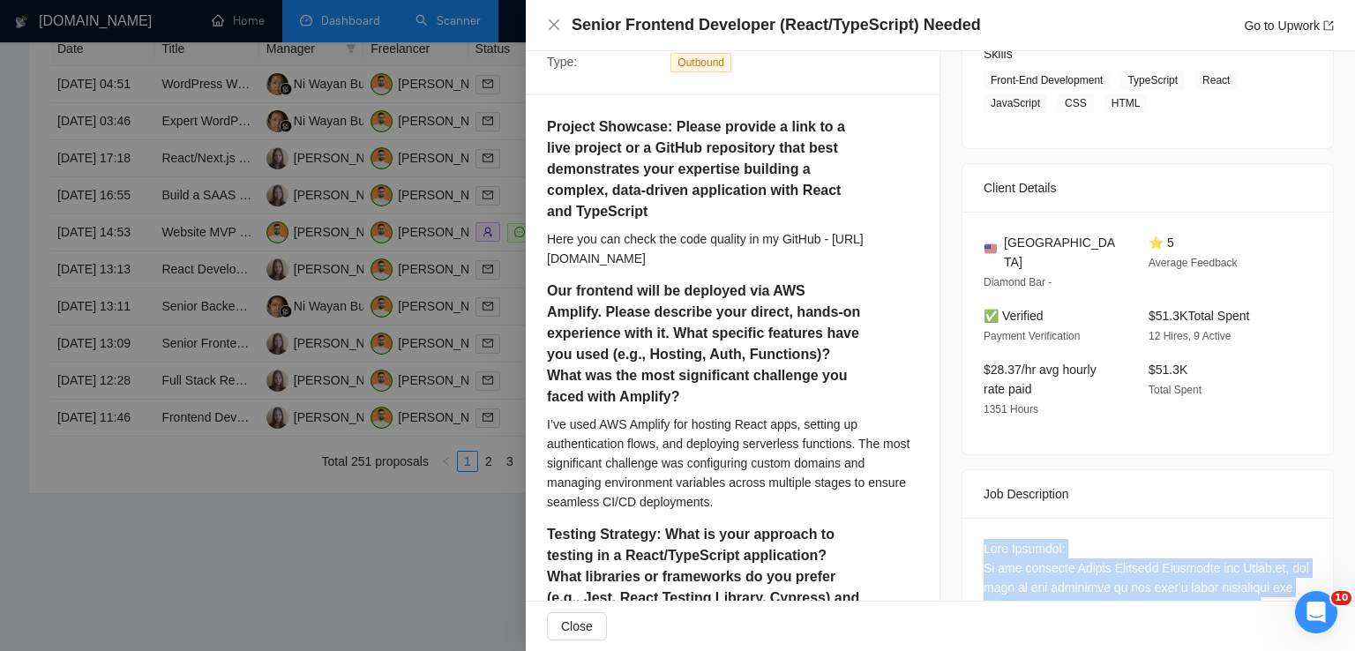
scroll to position [289, 0]
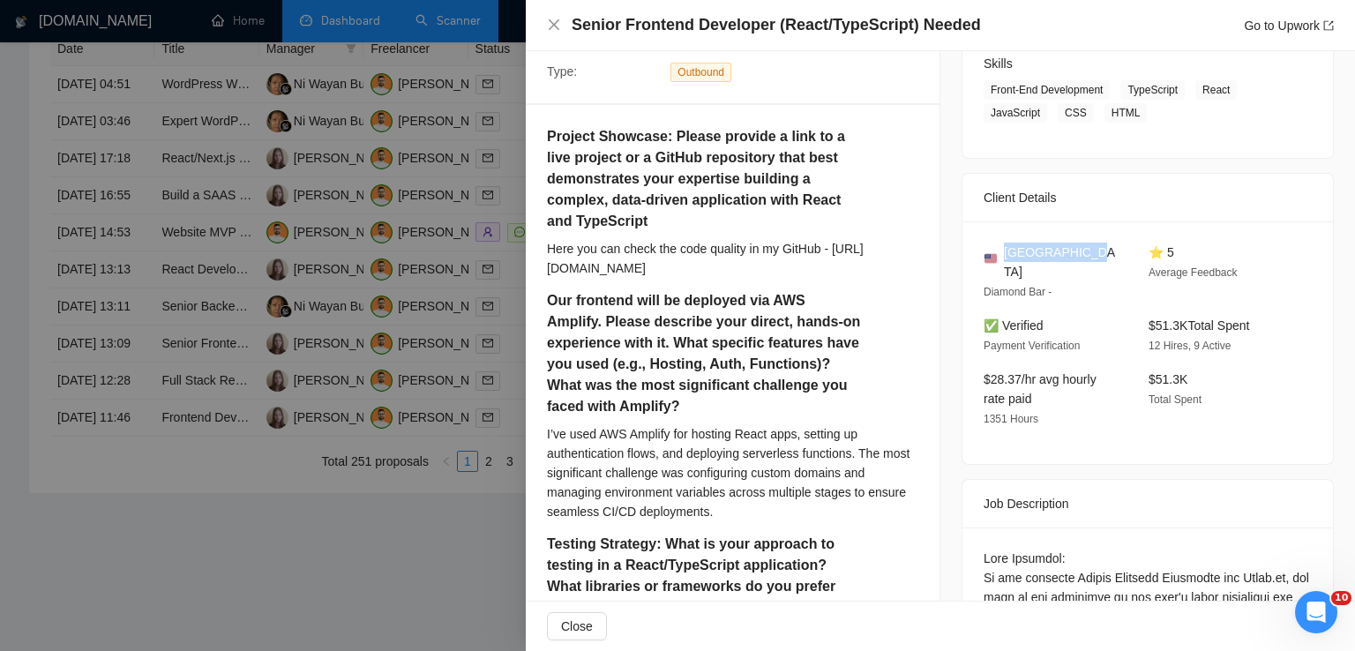
drag, startPoint x: 1077, startPoint y: 249, endPoint x: 1001, endPoint y: 251, distance: 75.9
click at [1001, 251] on div "[GEOGRAPHIC_DATA]" at bounding box center [1052, 262] width 137 height 39
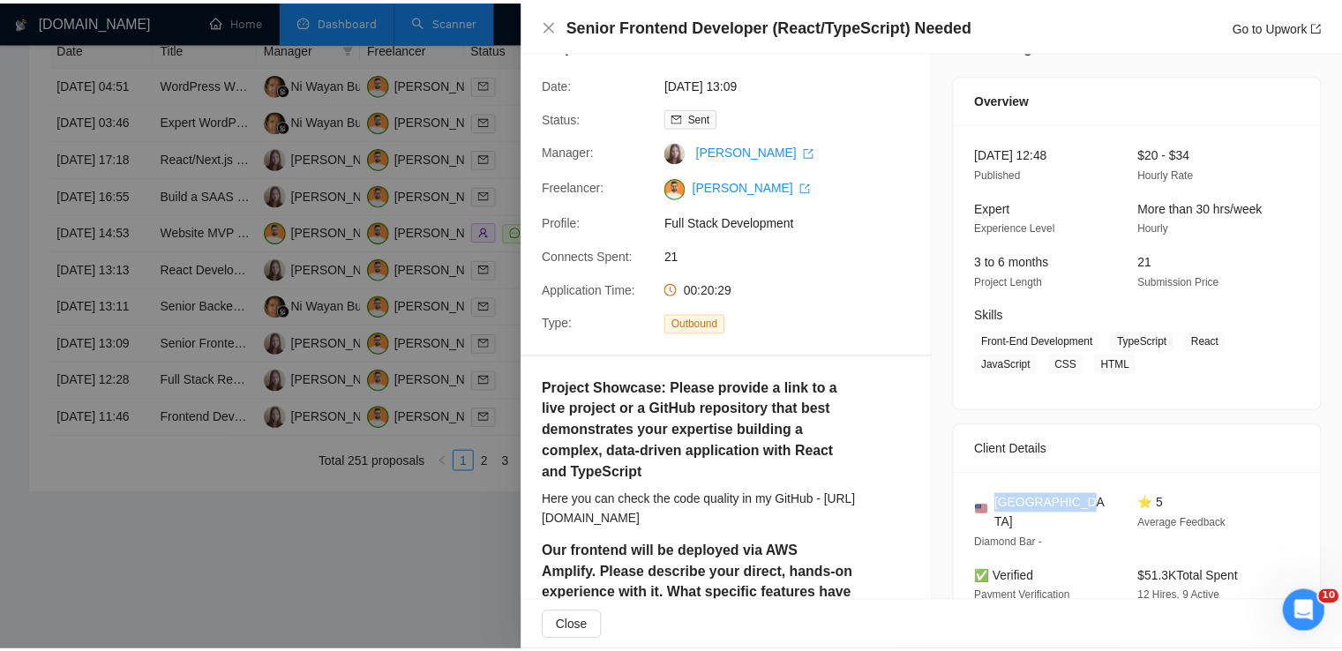
scroll to position [36, 0]
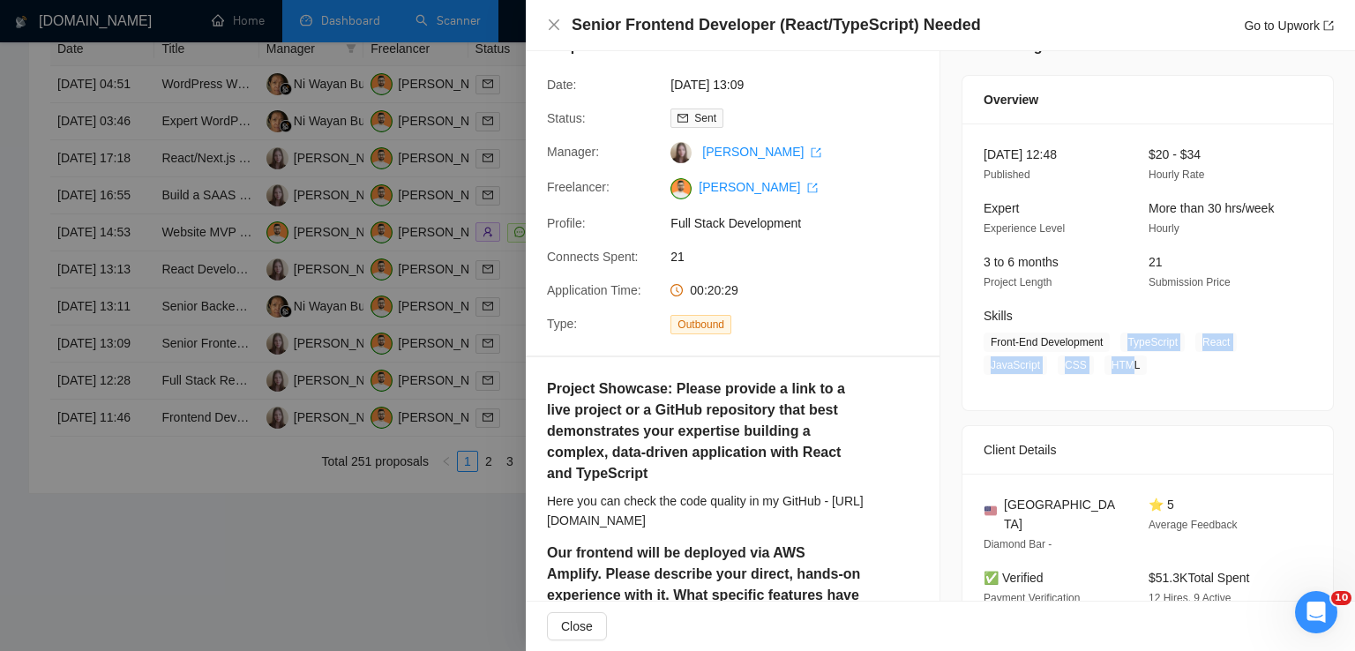
drag, startPoint x: 1122, startPoint y: 342, endPoint x: 1122, endPoint y: 366, distance: 23.8
click at [1122, 366] on span "Front-End Development TypeScript React JavaScript CSS HTML" at bounding box center [1135, 354] width 302 height 42
click at [1133, 367] on span "Front-End Development TypeScript React JavaScript CSS HTML" at bounding box center [1135, 354] width 302 height 42
drag, startPoint x: 1126, startPoint y: 367, endPoint x: 1119, endPoint y: 329, distance: 38.6
click at [1119, 329] on div "Skills Front-End Development TypeScript React JavaScript CSS HTML" at bounding box center [1135, 340] width 316 height 69
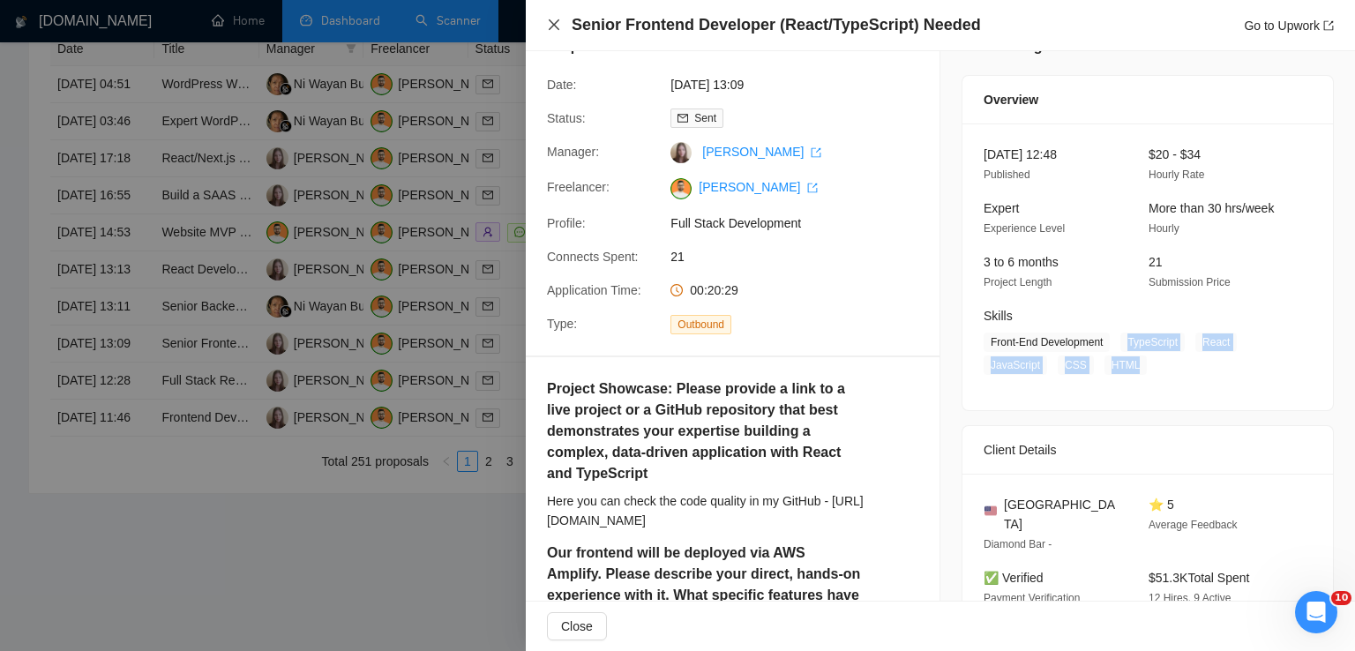
click at [551, 21] on icon "close" at bounding box center [554, 24] width 11 height 11
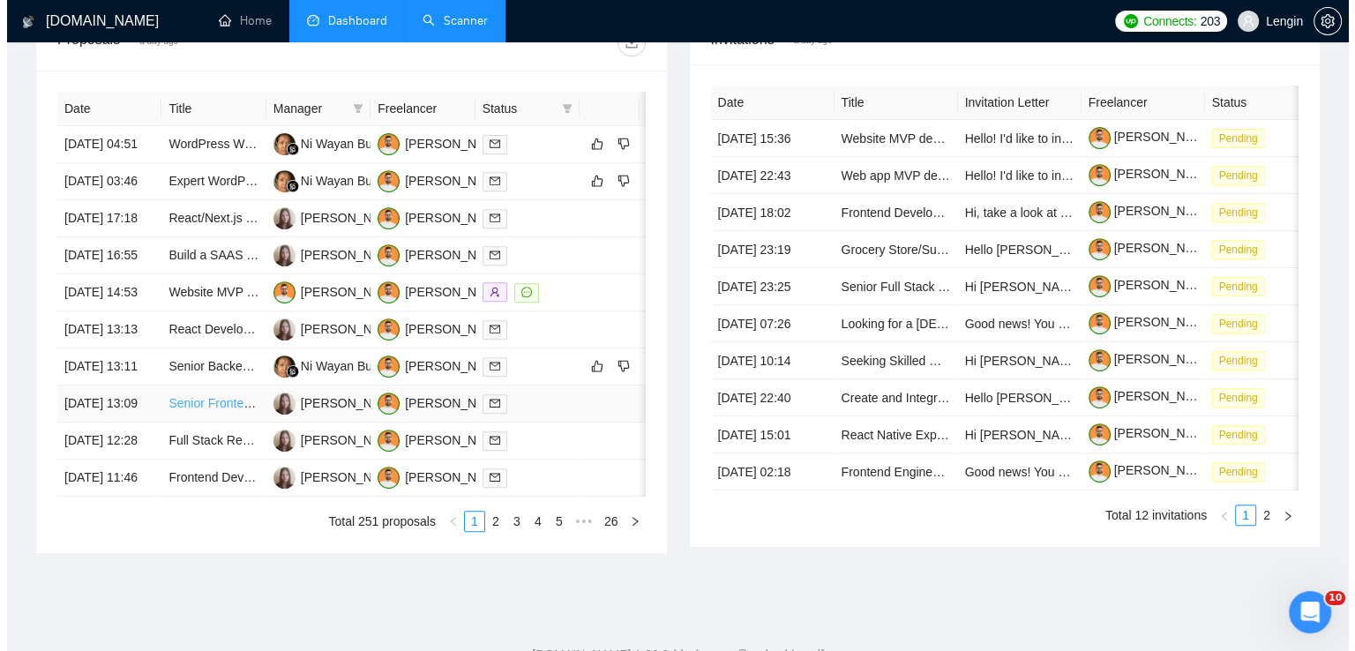
scroll to position [687, 0]
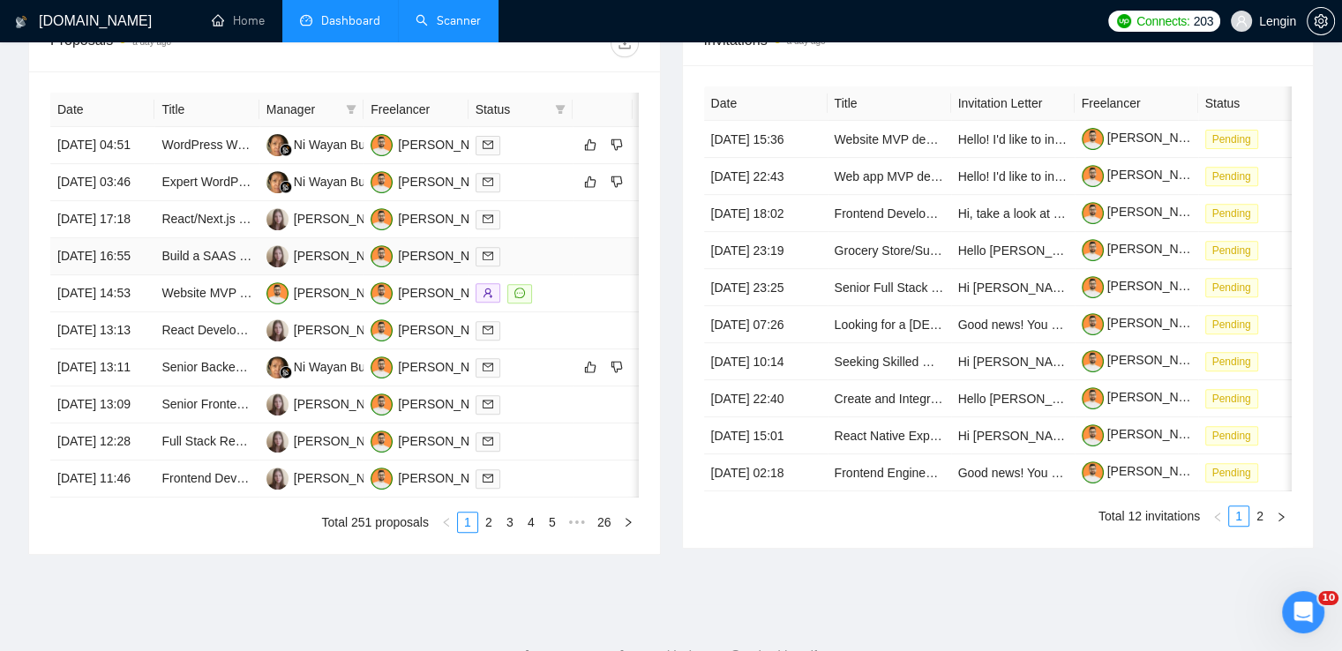
click at [224, 275] on td "Build a SAAS Platform" at bounding box center [206, 256] width 104 height 37
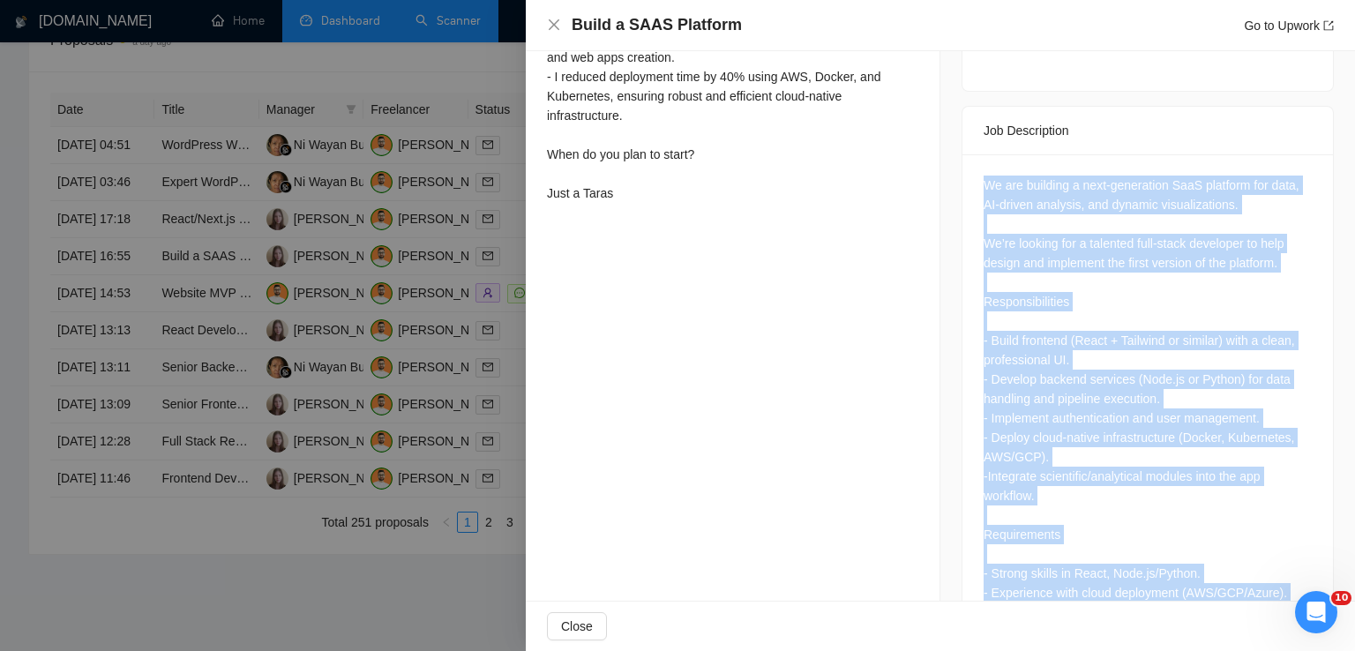
scroll to position [812, 0]
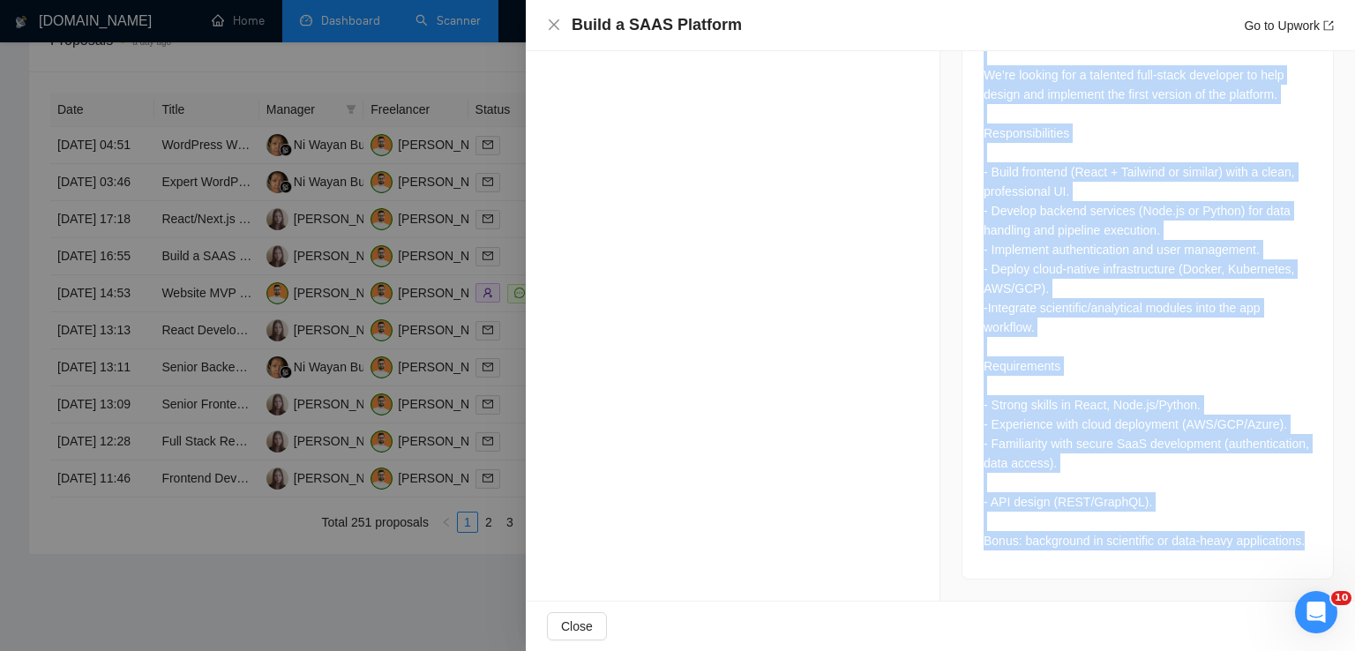
drag, startPoint x: 976, startPoint y: 186, endPoint x: 1302, endPoint y: 544, distance: 484.7
click at [1302, 544] on div "We are building a next-generation SaaS platform for data, AI-driven analysis, a…" at bounding box center [1148, 282] width 371 height 593
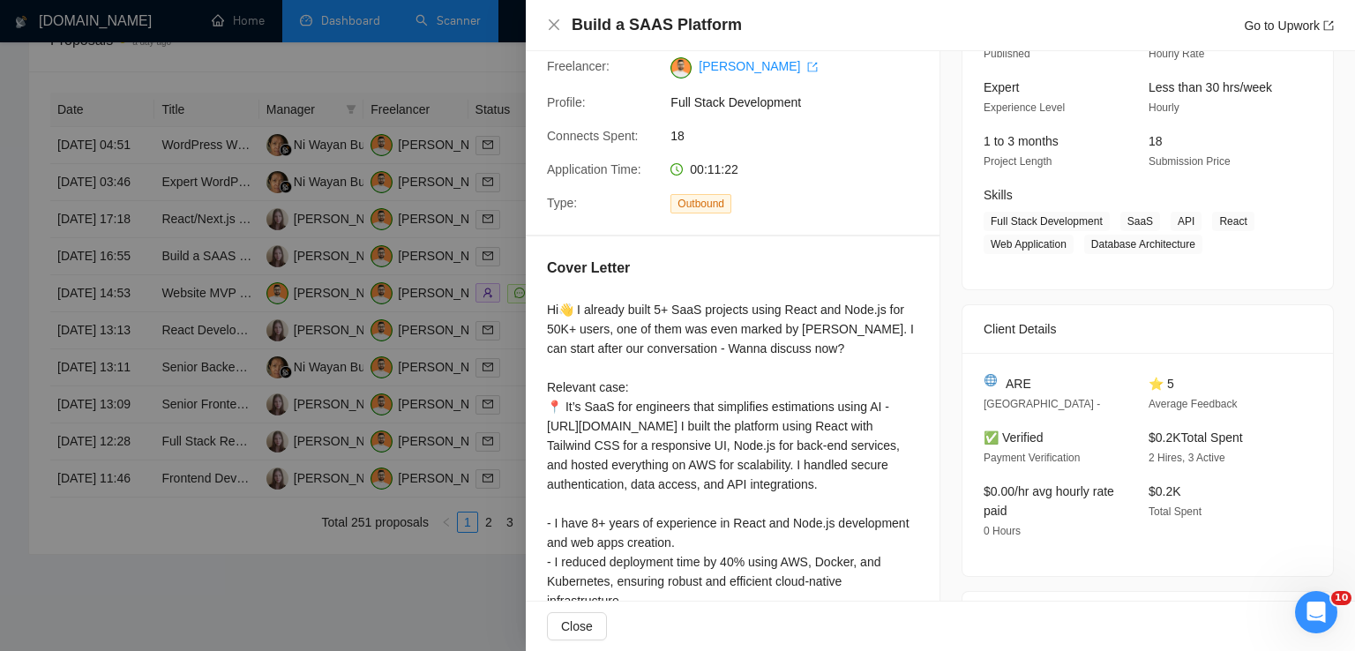
scroll to position [71, 0]
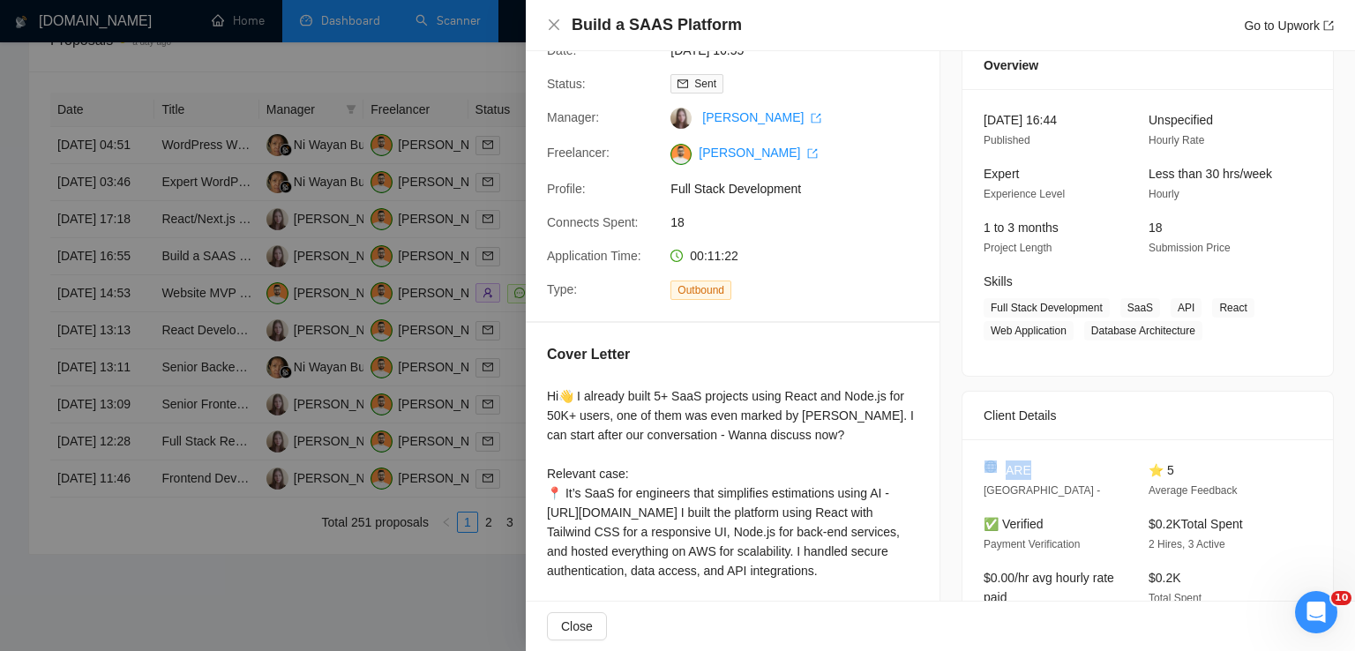
drag, startPoint x: 1031, startPoint y: 472, endPoint x: 994, endPoint y: 470, distance: 37.1
click at [994, 470] on div "ARE" at bounding box center [1052, 470] width 137 height 19
drag, startPoint x: 1195, startPoint y: 329, endPoint x: 1115, endPoint y: 308, distance: 82.2
click at [1115, 308] on span "Full Stack Development SaaS API React Web Application Database Architecture" at bounding box center [1135, 319] width 302 height 42
click at [558, 17] on div "Build a SAAS Platform Go to Upwork" at bounding box center [940, 25] width 787 height 22
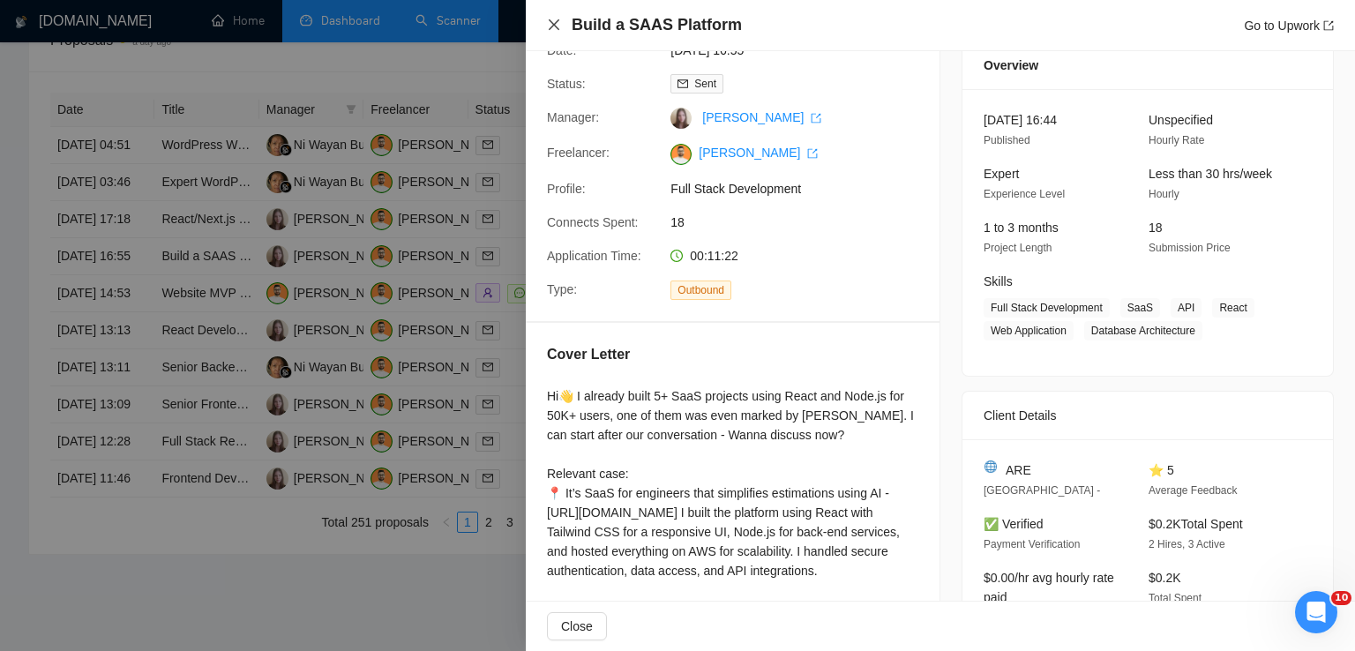
click at [558, 19] on icon "close" at bounding box center [554, 25] width 14 height 14
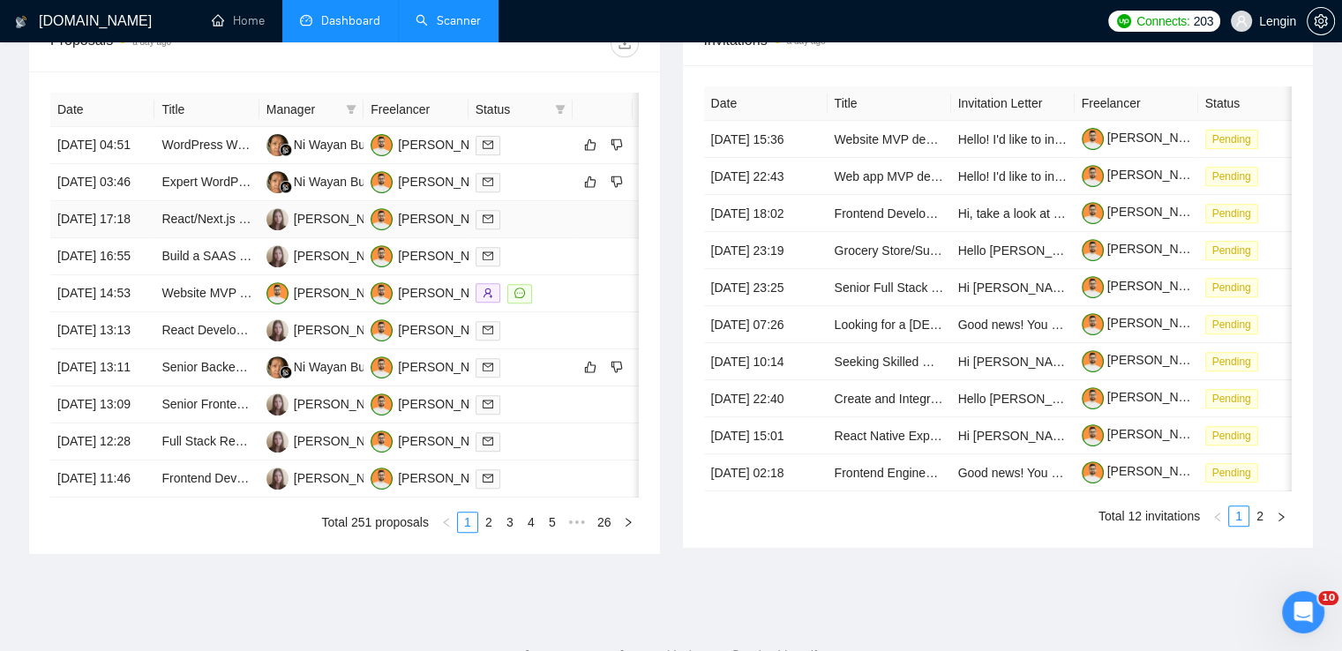
click at [245, 238] on td "React/Next.js Frontend Updates & AWS Deployment with Domain Setup" at bounding box center [206, 219] width 104 height 37
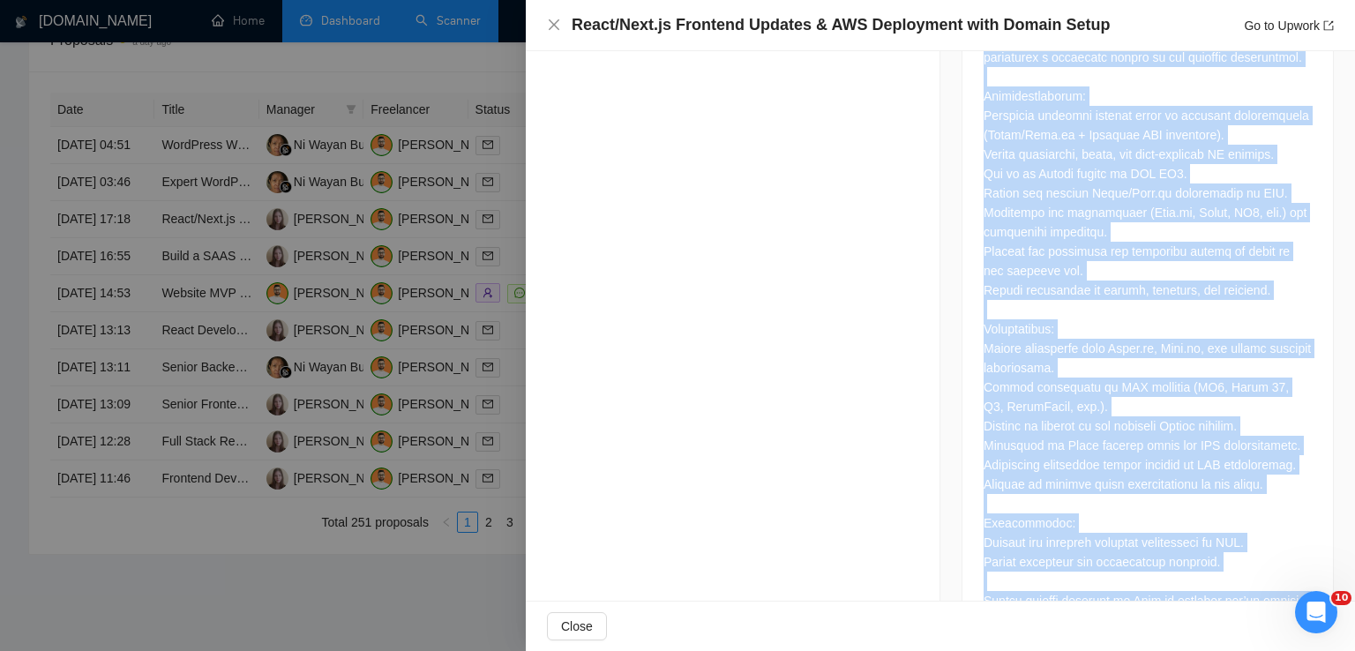
scroll to position [971, 0]
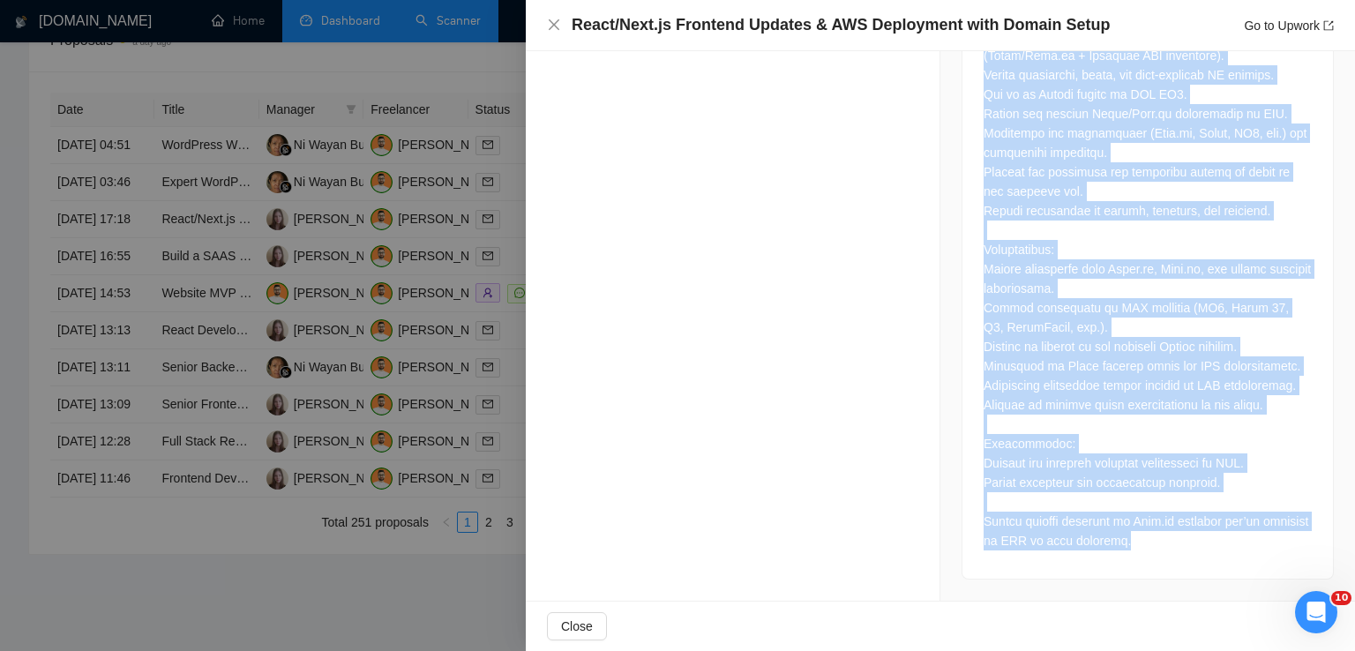
drag, startPoint x: 976, startPoint y: 228, endPoint x: 1191, endPoint y: 540, distance: 379.4
click at [1191, 540] on div at bounding box center [1148, 234] width 371 height 690
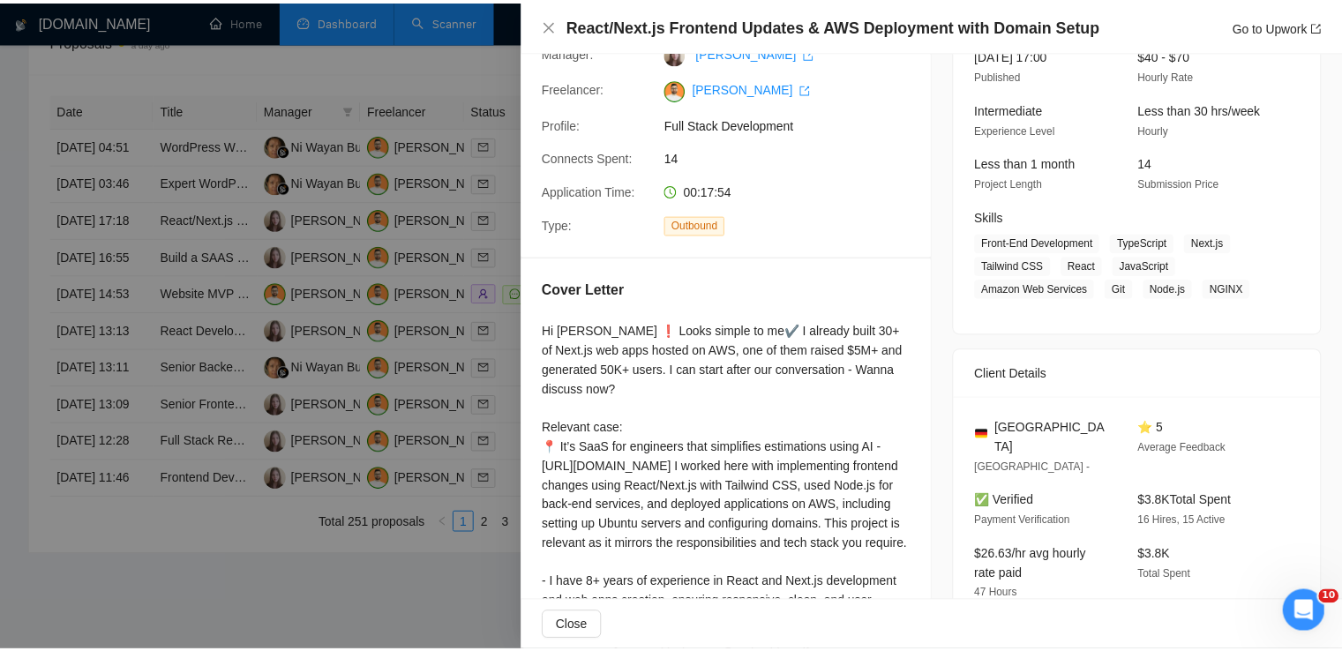
scroll to position [134, 0]
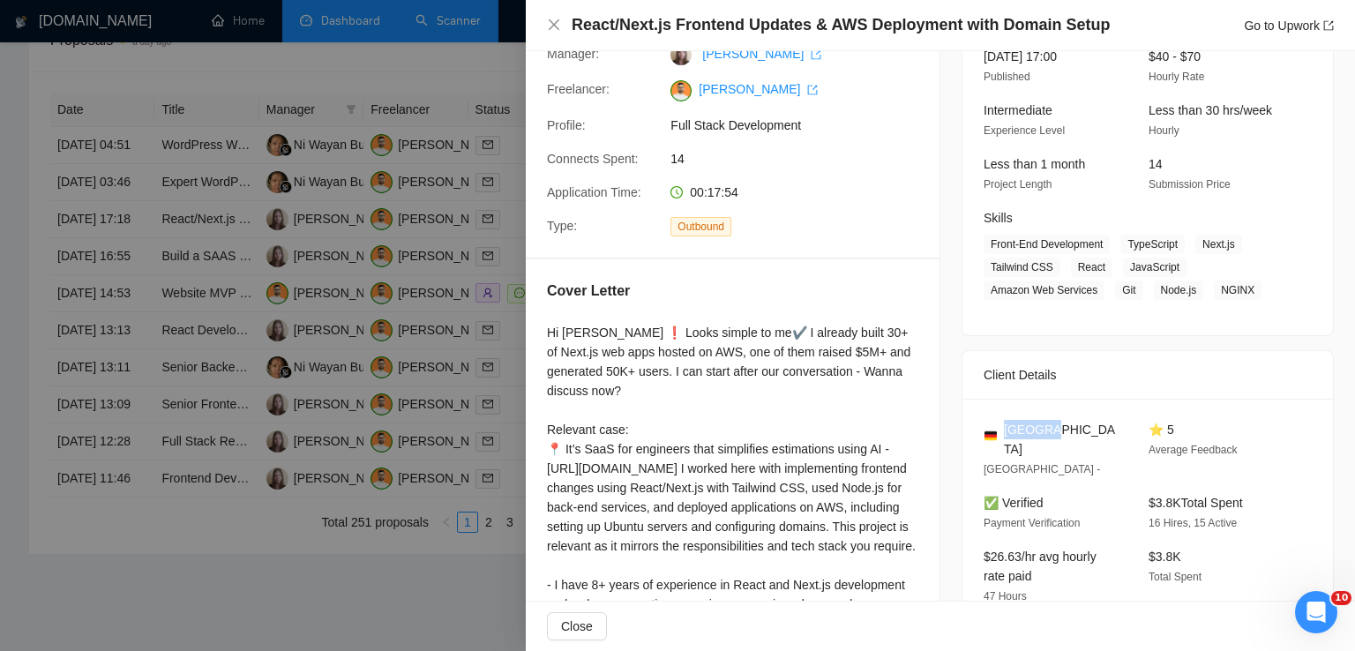
drag, startPoint x: 1062, startPoint y: 425, endPoint x: 996, endPoint y: 427, distance: 66.2
click at [996, 427] on div "[GEOGRAPHIC_DATA]" at bounding box center [1052, 439] width 137 height 39
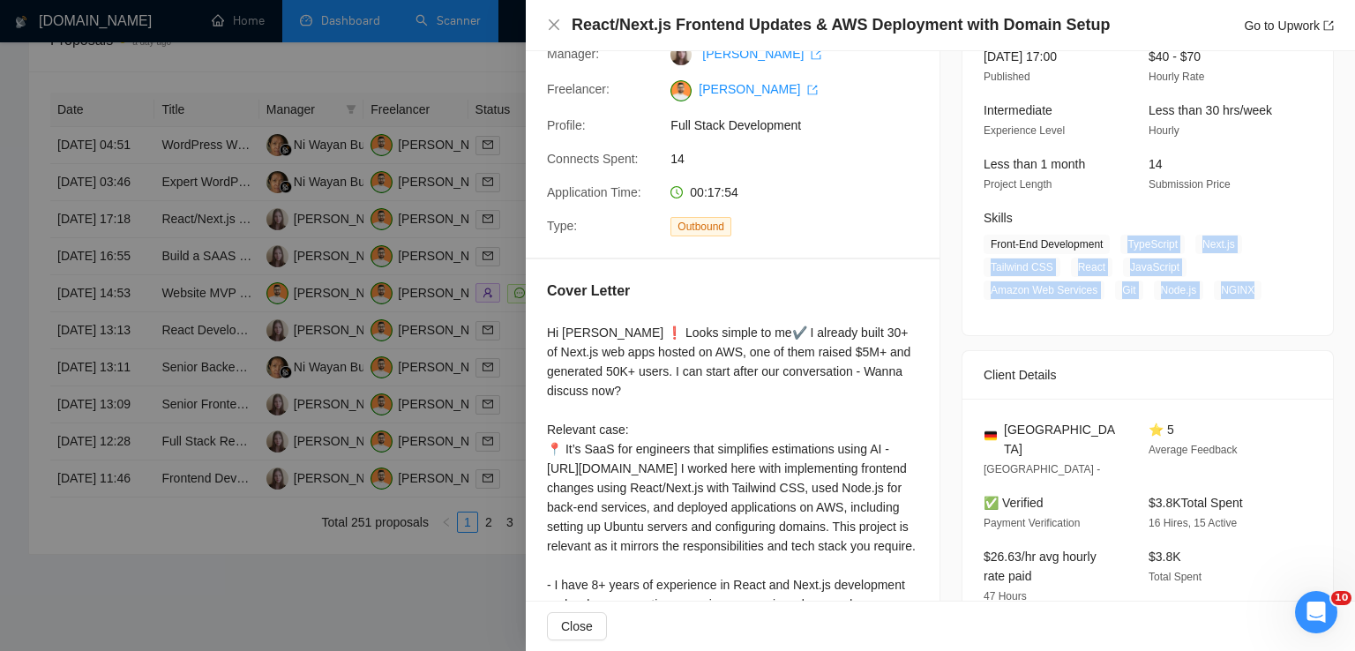
drag, startPoint x: 1246, startPoint y: 294, endPoint x: 1120, endPoint y: 243, distance: 136.2
click at [1120, 243] on span "Front-End Development TypeScript Next.js Tailwind CSS React JavaScript Amazon W…" at bounding box center [1135, 267] width 302 height 65
click at [553, 27] on icon "close" at bounding box center [554, 25] width 14 height 14
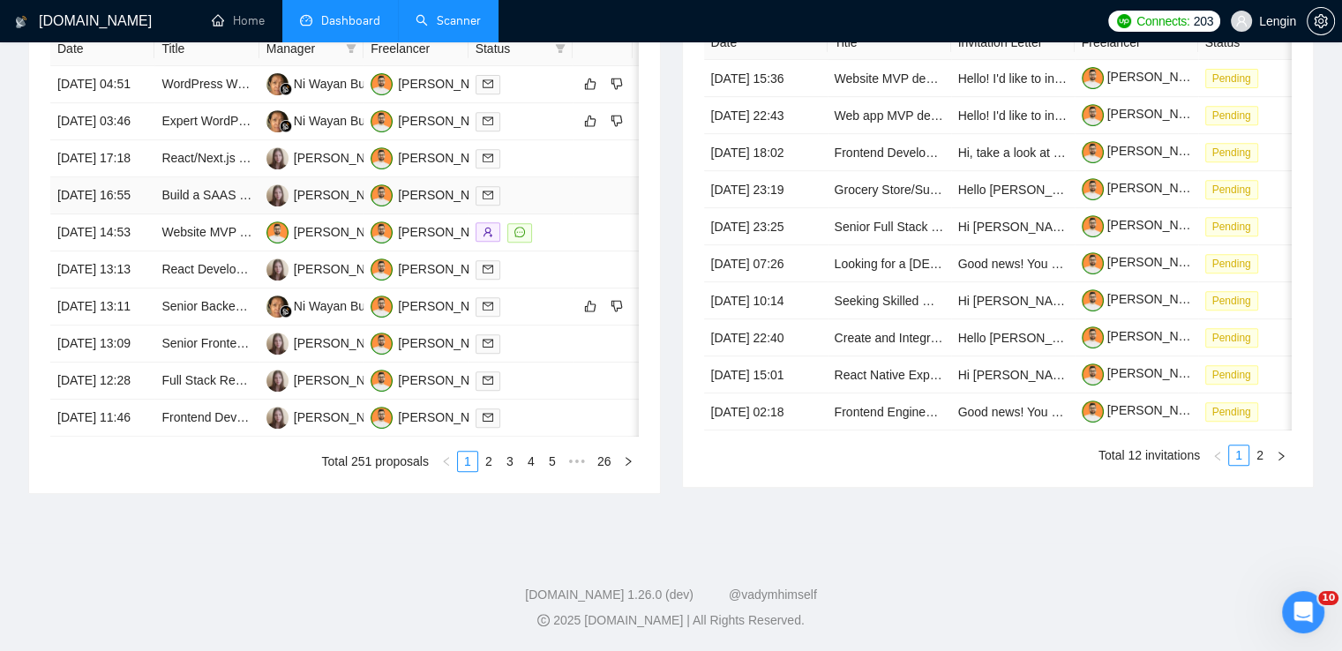
scroll to position [925, 0]
click at [507, 460] on link "3" at bounding box center [509, 461] width 19 height 19
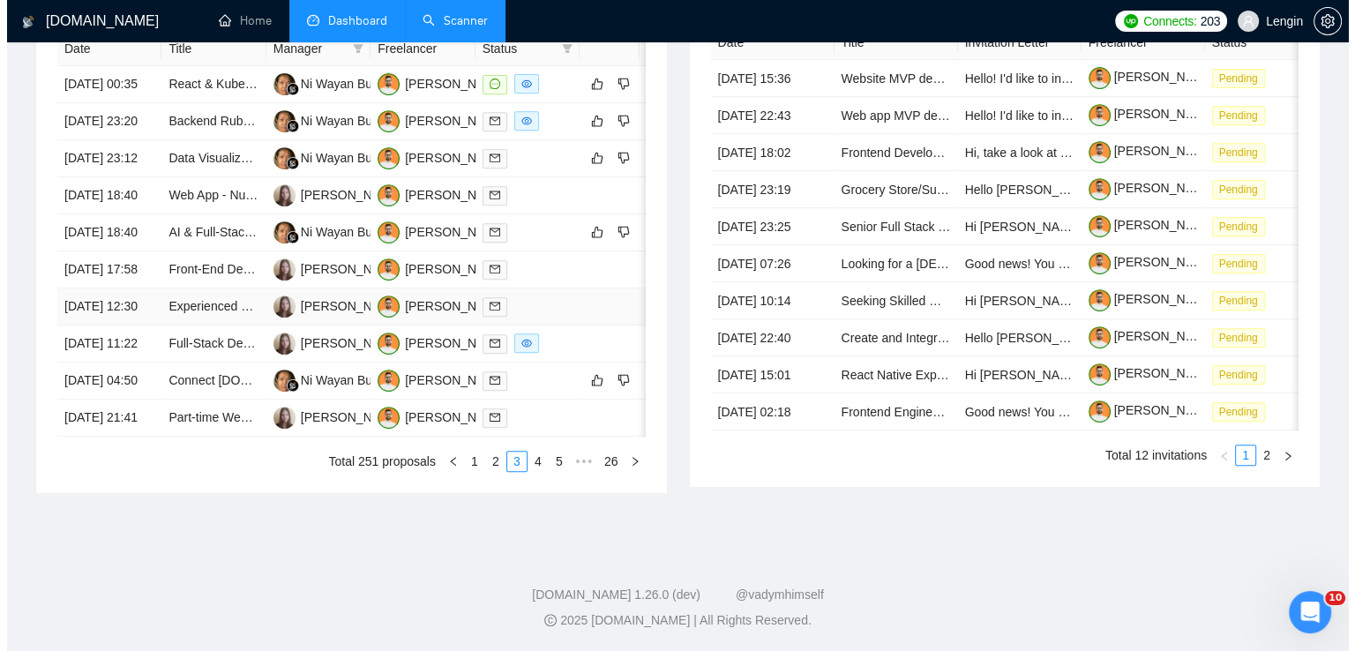
scroll to position [745, 0]
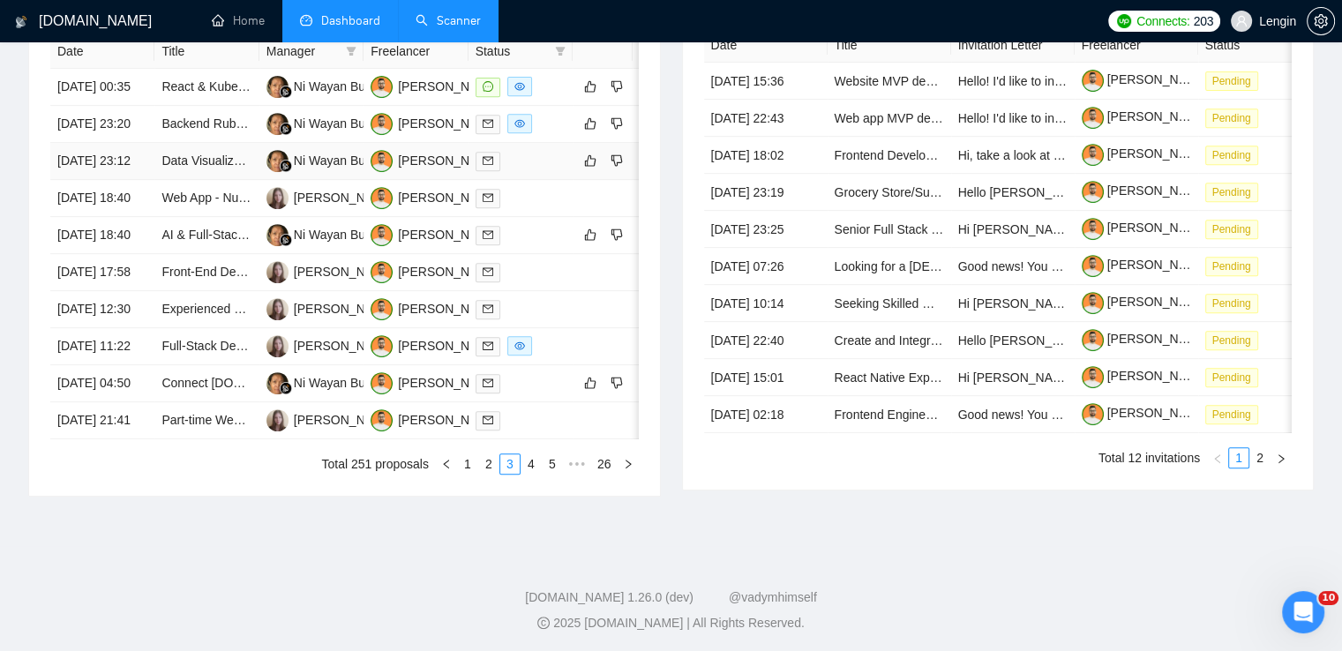
click at [229, 180] on td "Data Visualization Expert Needed for FastAPI React App" at bounding box center [206, 161] width 104 height 37
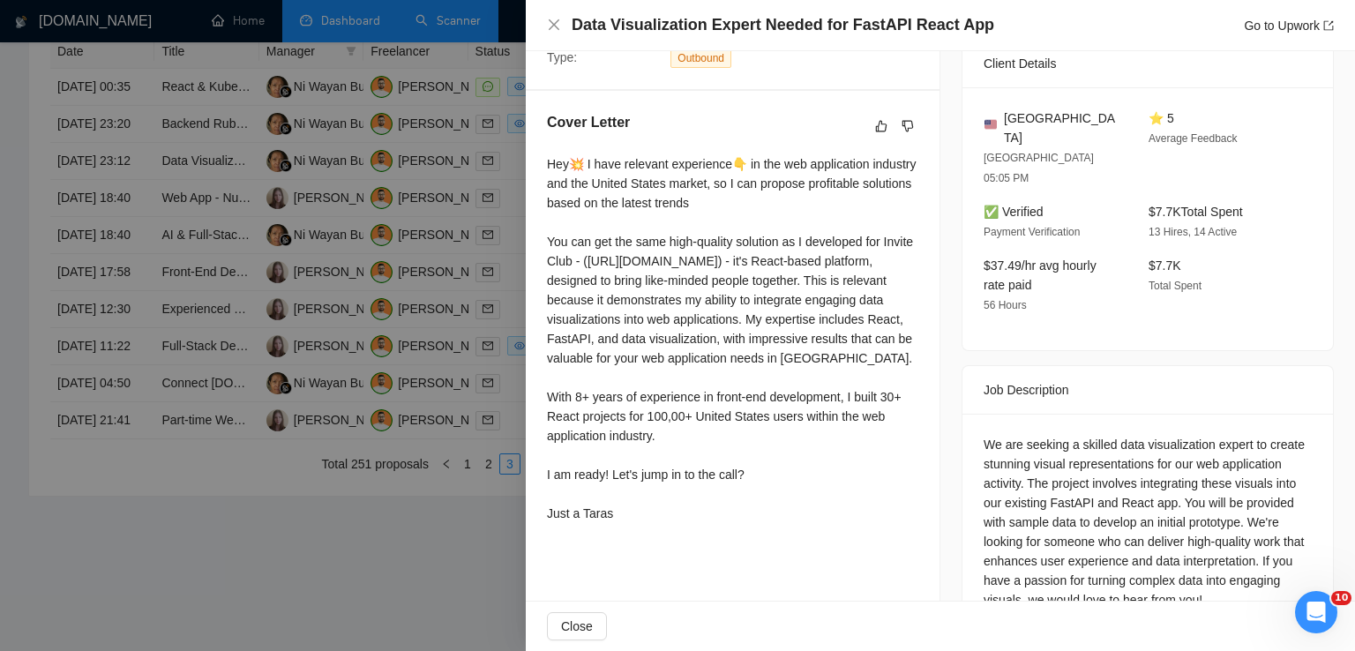
scroll to position [443, 0]
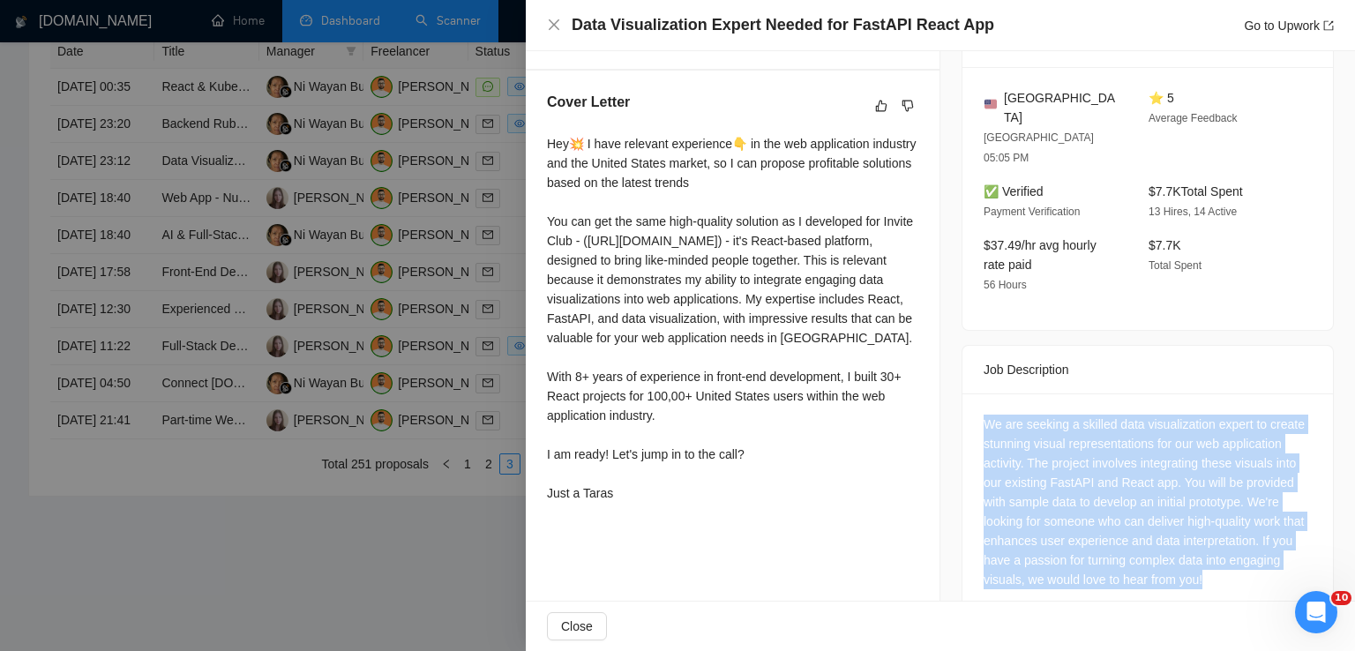
drag, startPoint x: 1250, startPoint y: 540, endPoint x: 974, endPoint y: 383, distance: 317.7
click at [974, 394] on div "We are seeking a skilled data visualization expert to create stunning visual re…" at bounding box center [1148, 506] width 371 height 224
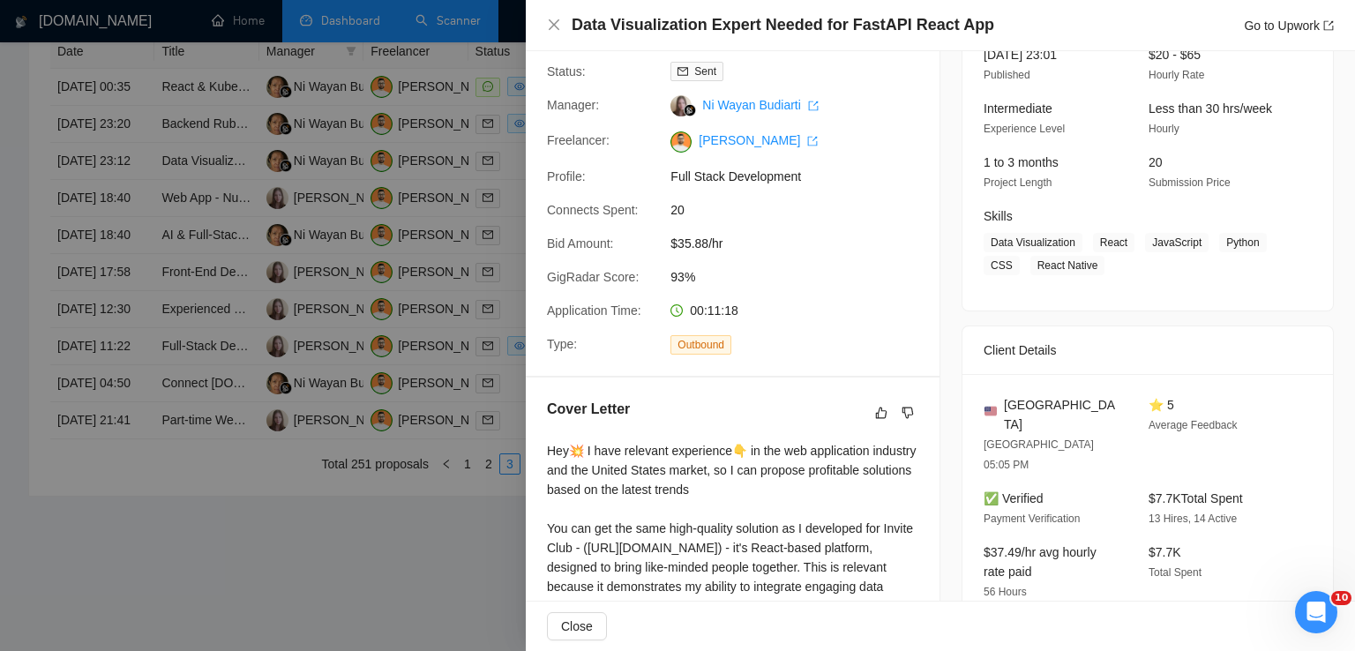
scroll to position [132, 0]
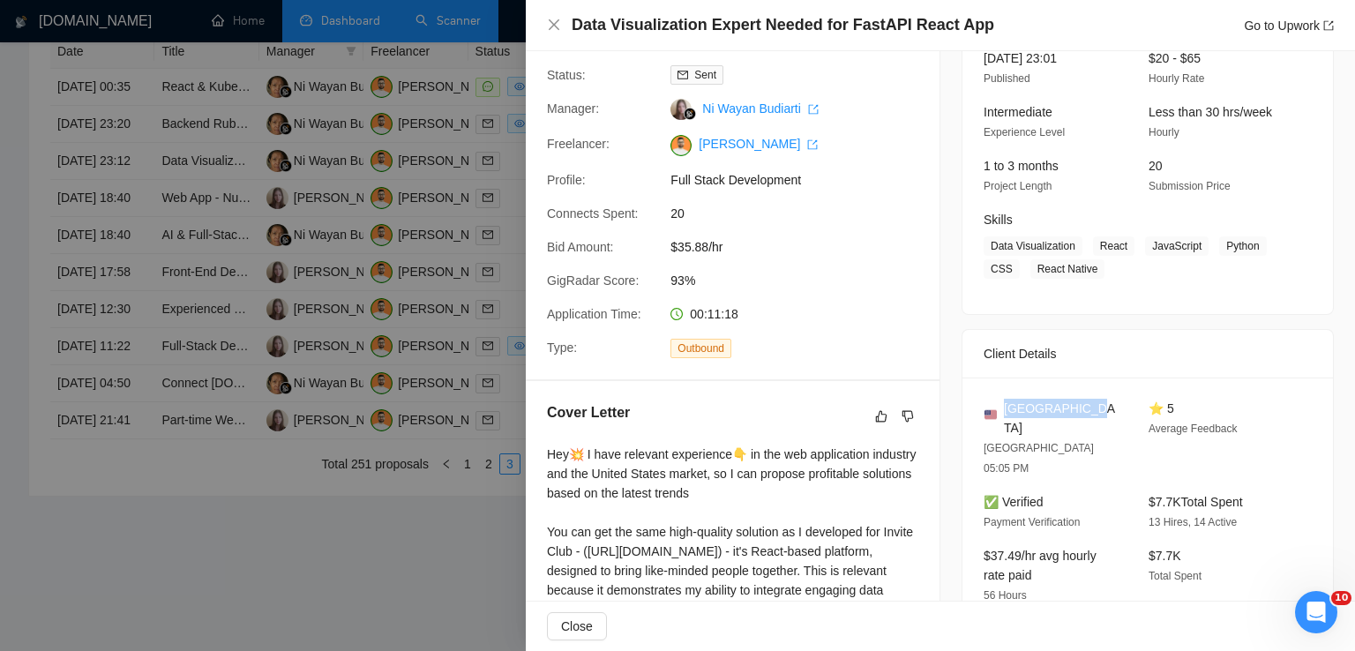
drag, startPoint x: 1083, startPoint y: 401, endPoint x: 1002, endPoint y: 405, distance: 81.3
click at [1002, 405] on div "[GEOGRAPHIC_DATA]" at bounding box center [1052, 418] width 137 height 39
drag, startPoint x: 1092, startPoint y: 243, endPoint x: 1090, endPoint y: 259, distance: 16.1
click at [1090, 259] on span "Data Visualization React JavaScript Python CSS React Native" at bounding box center [1135, 257] width 302 height 42
drag, startPoint x: 1069, startPoint y: 244, endPoint x: 985, endPoint y: 244, distance: 84.7
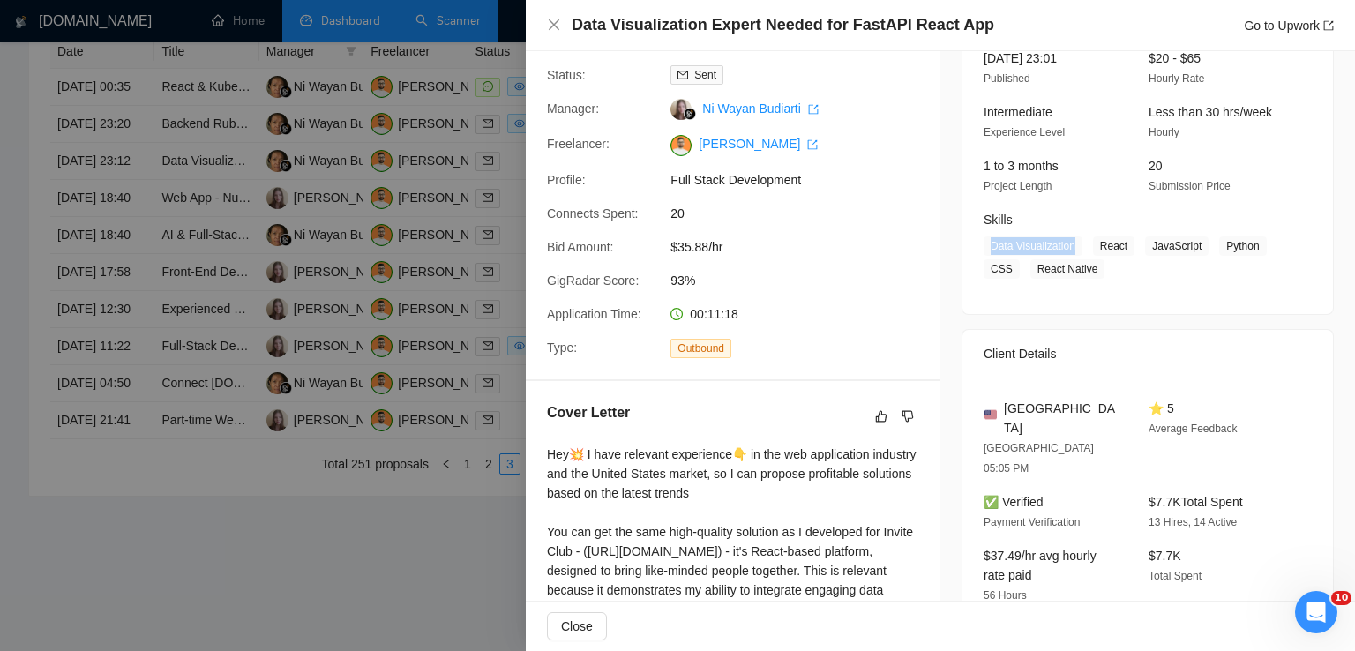
click at [985, 244] on span "Data Visualization" at bounding box center [1033, 245] width 99 height 19
click at [552, 31] on icon "close" at bounding box center [554, 25] width 14 height 14
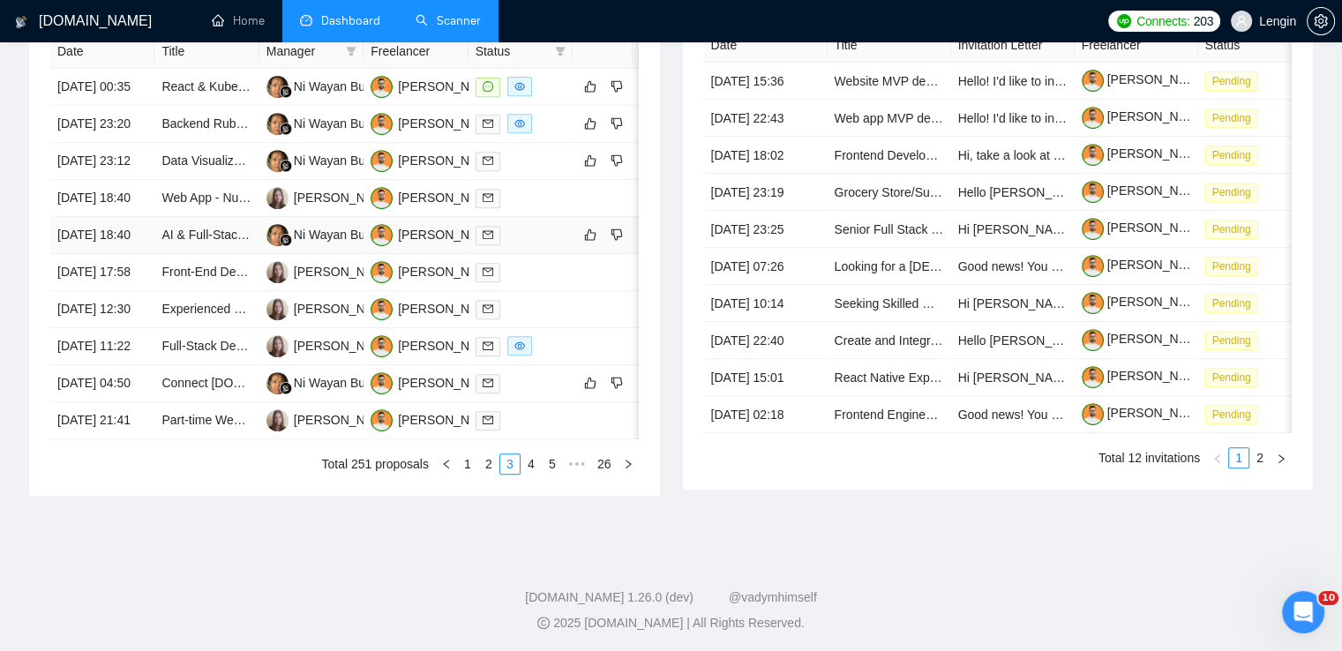
click at [216, 254] on td "AI & Full-Stack Developer Needed to Build Ultra-Realistic 3D Avatar App from Ph…" at bounding box center [206, 235] width 104 height 37
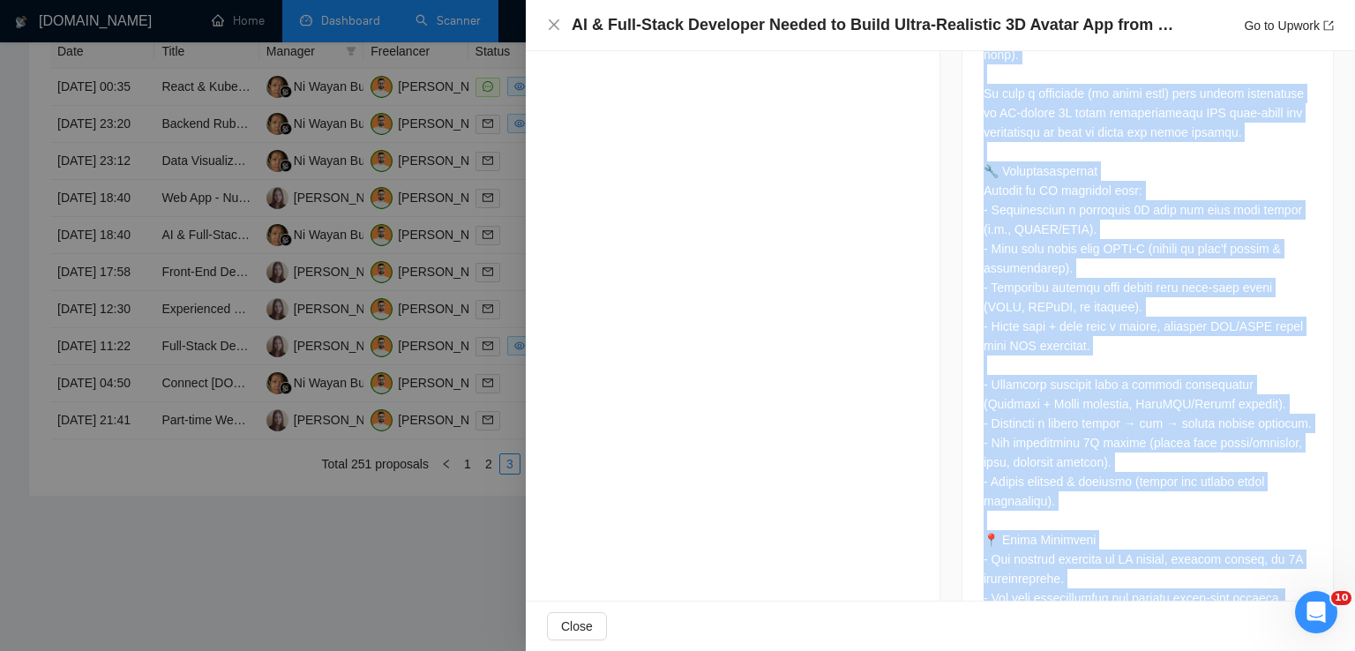
scroll to position [987, 0]
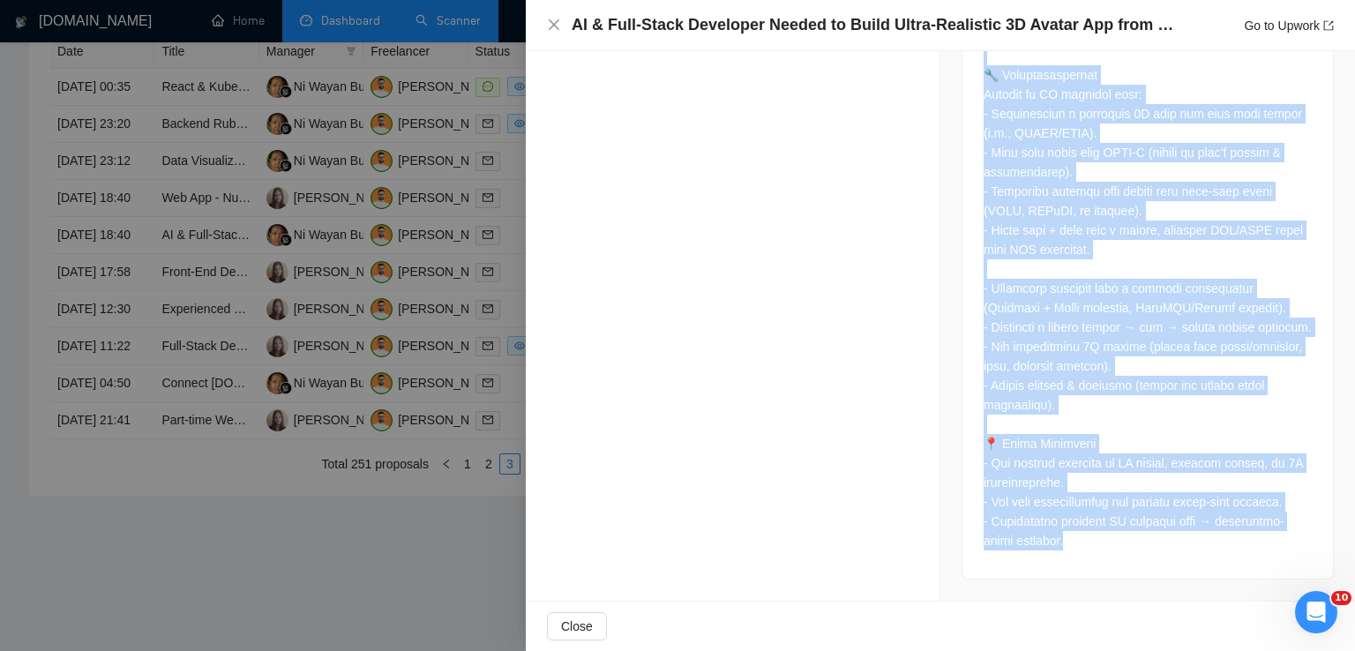
drag, startPoint x: 978, startPoint y: 194, endPoint x: 1107, endPoint y: 548, distance: 376.6
click at [1107, 548] on div at bounding box center [1148, 210] width 328 height 679
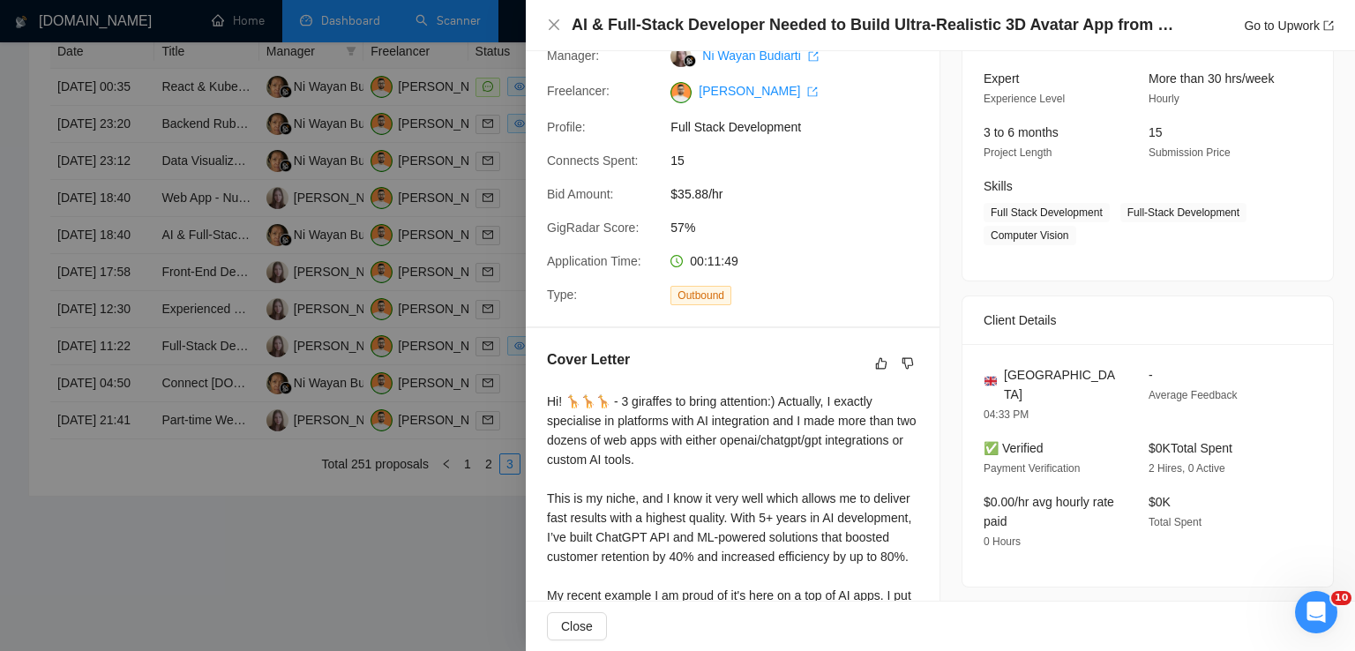
scroll to position [146, 0]
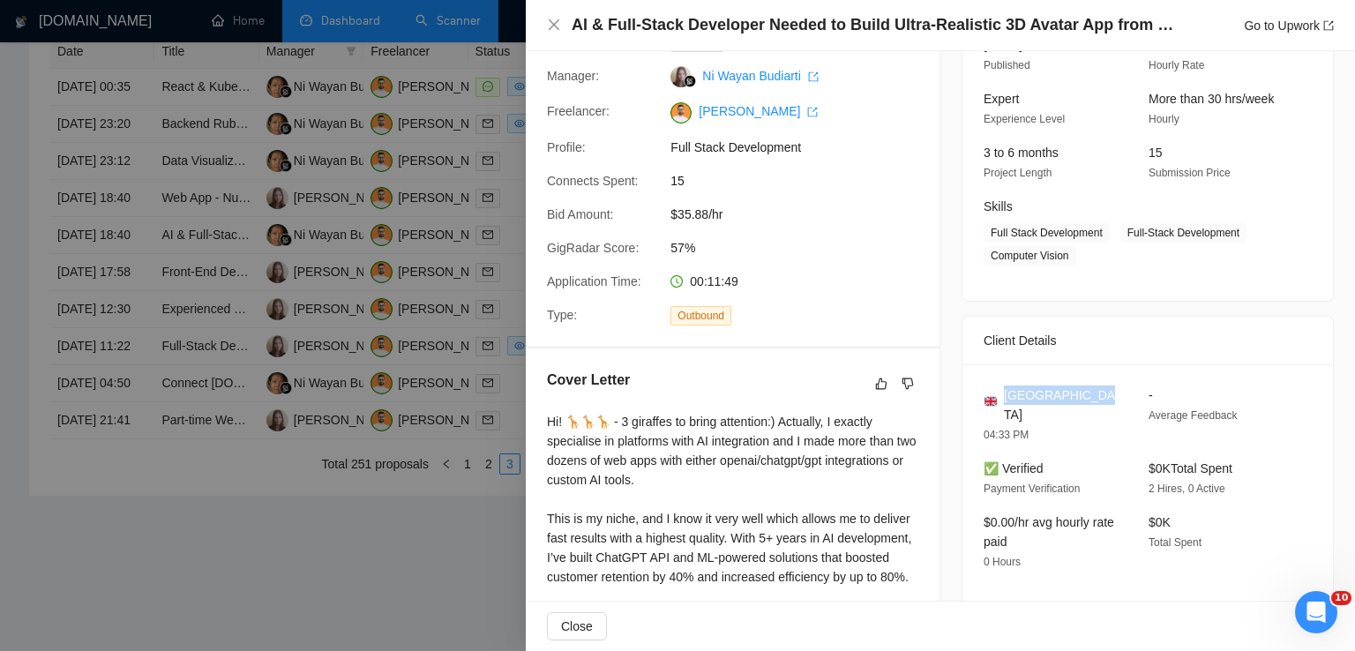
drag, startPoint x: 1099, startPoint y: 395, endPoint x: 1002, endPoint y: 402, distance: 96.4
click at [1002, 402] on div "[GEOGRAPHIC_DATA]" at bounding box center [1052, 405] width 137 height 39
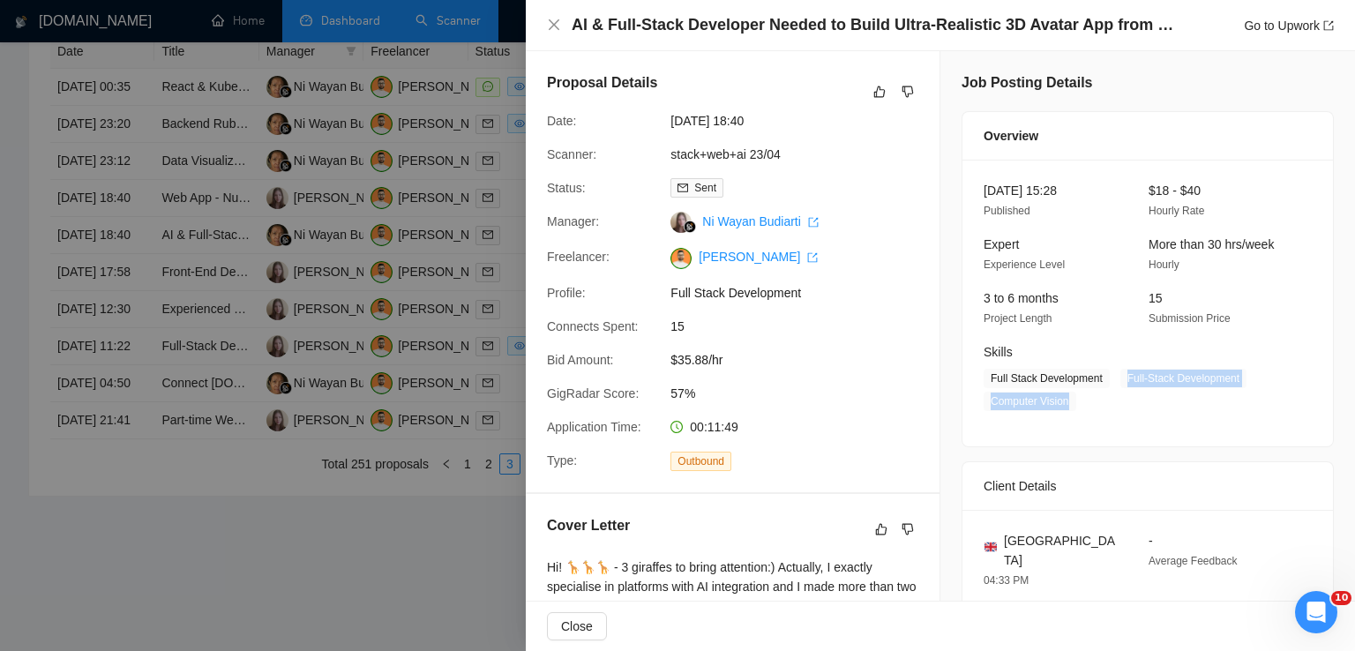
drag, startPoint x: 1115, startPoint y: 382, endPoint x: 1080, endPoint y: 405, distance: 42.1
click at [1080, 405] on span "Full Stack Development Full-Stack Development Computer Vision" at bounding box center [1135, 390] width 302 height 42
